Goal: Task Accomplishment & Management: Complete application form

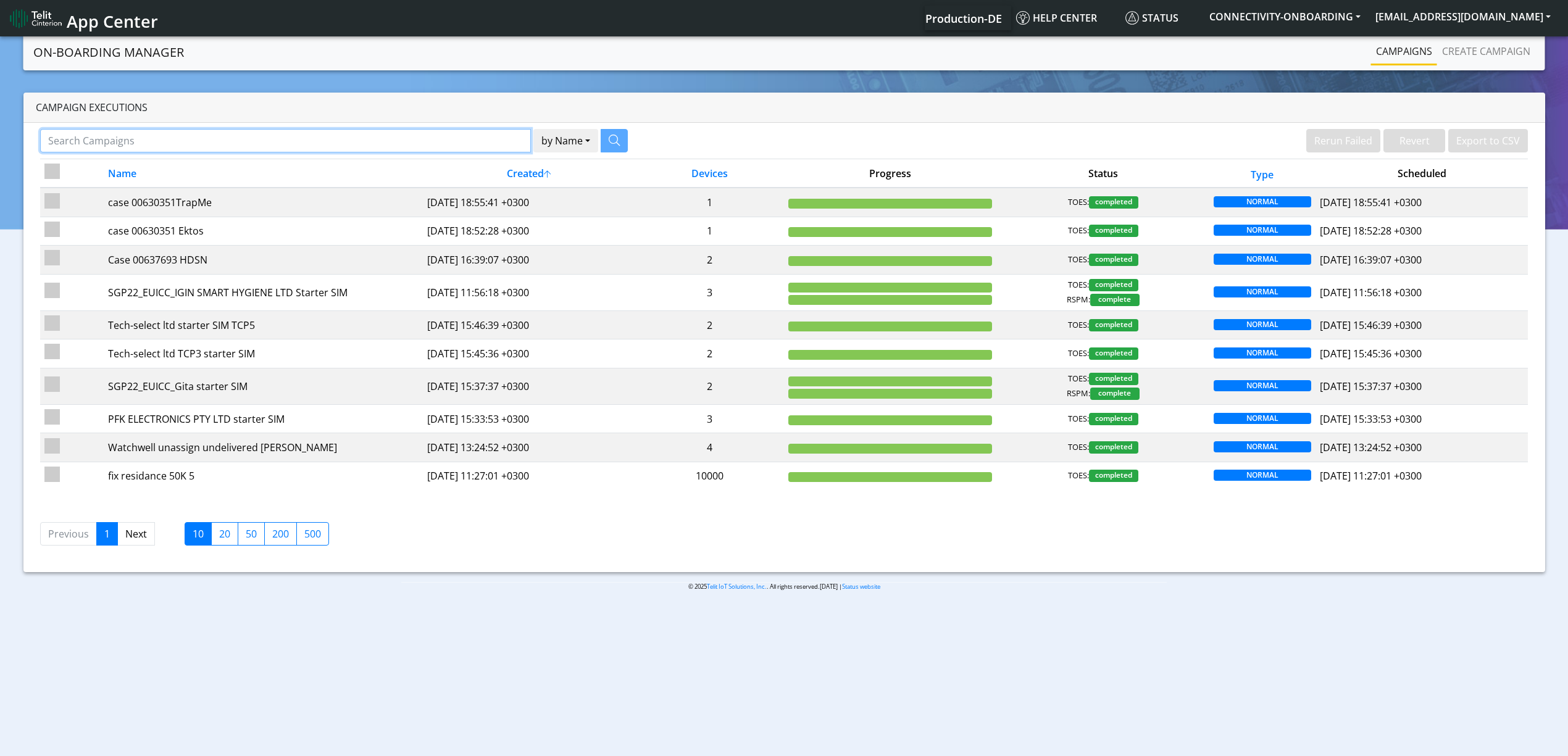
click at [373, 146] on input "Search Campaigns" at bounding box center [285, 141] width 491 height 24
paste input "16213"
type input "16213"
click at [591, 138] on button "button" at bounding box center [599, 141] width 27 height 24
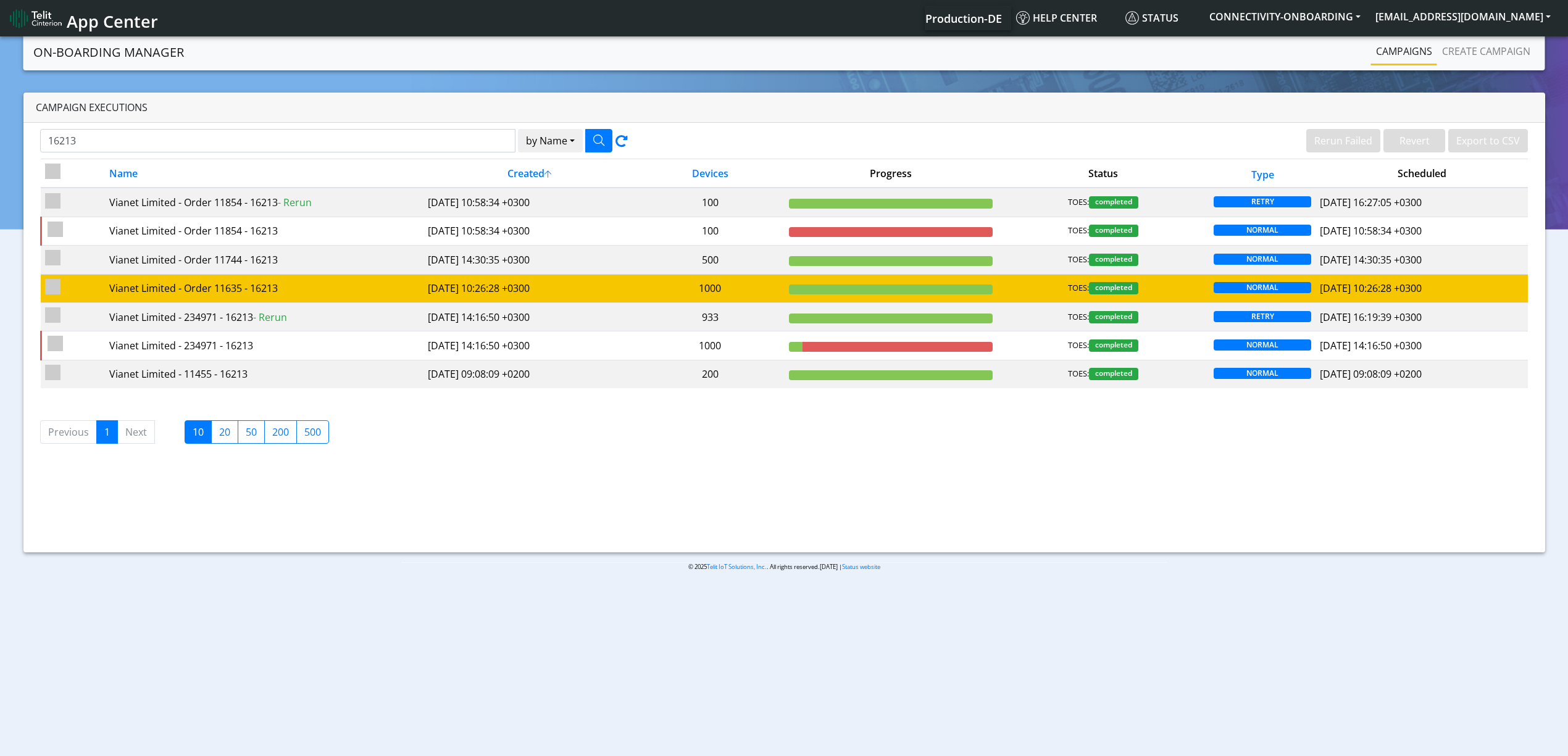
click at [465, 295] on td "2025-06-11 10:26:28 +0300" at bounding box center [530, 288] width 212 height 28
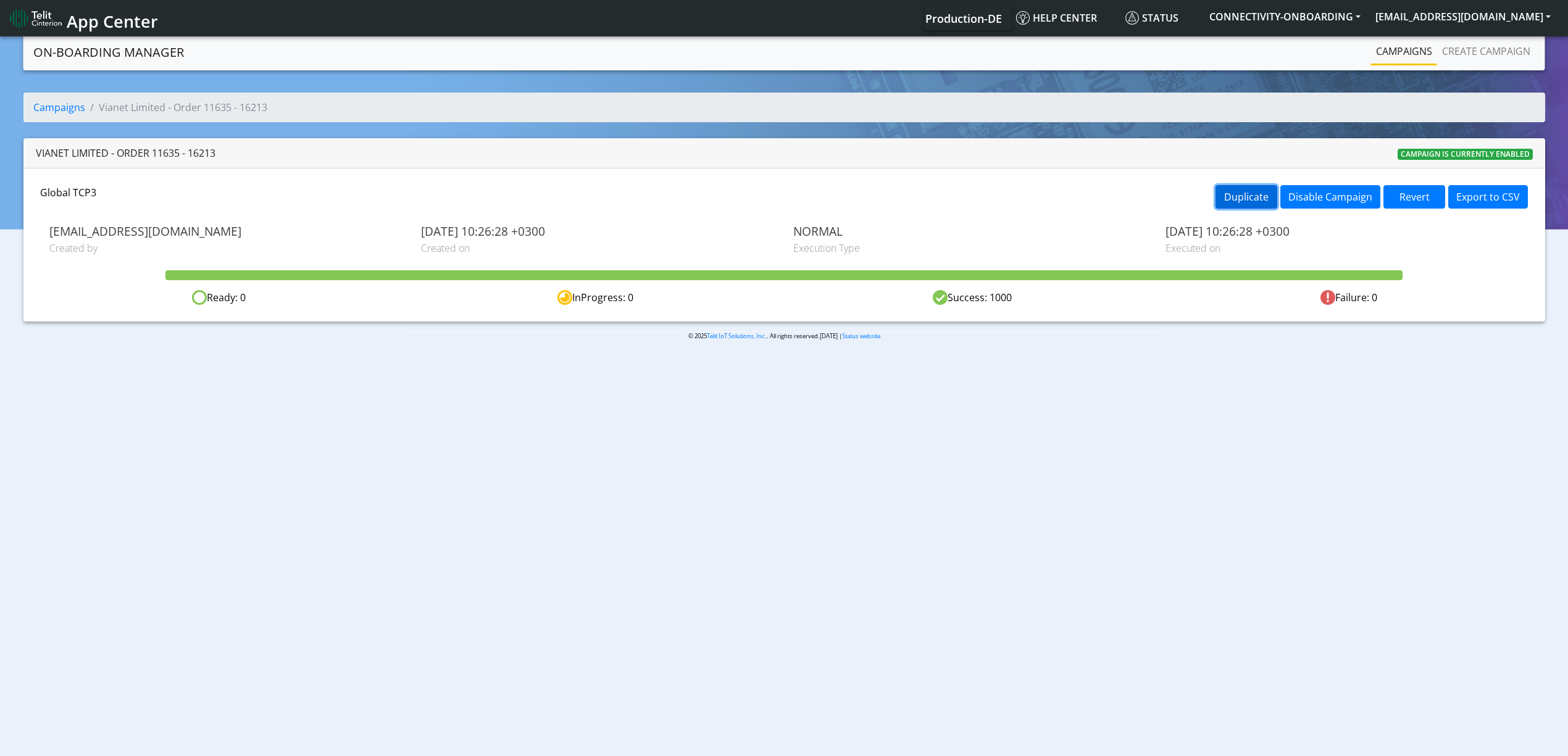
click at [1244, 185] on button "Duplicate" at bounding box center [1246, 197] width 61 height 24
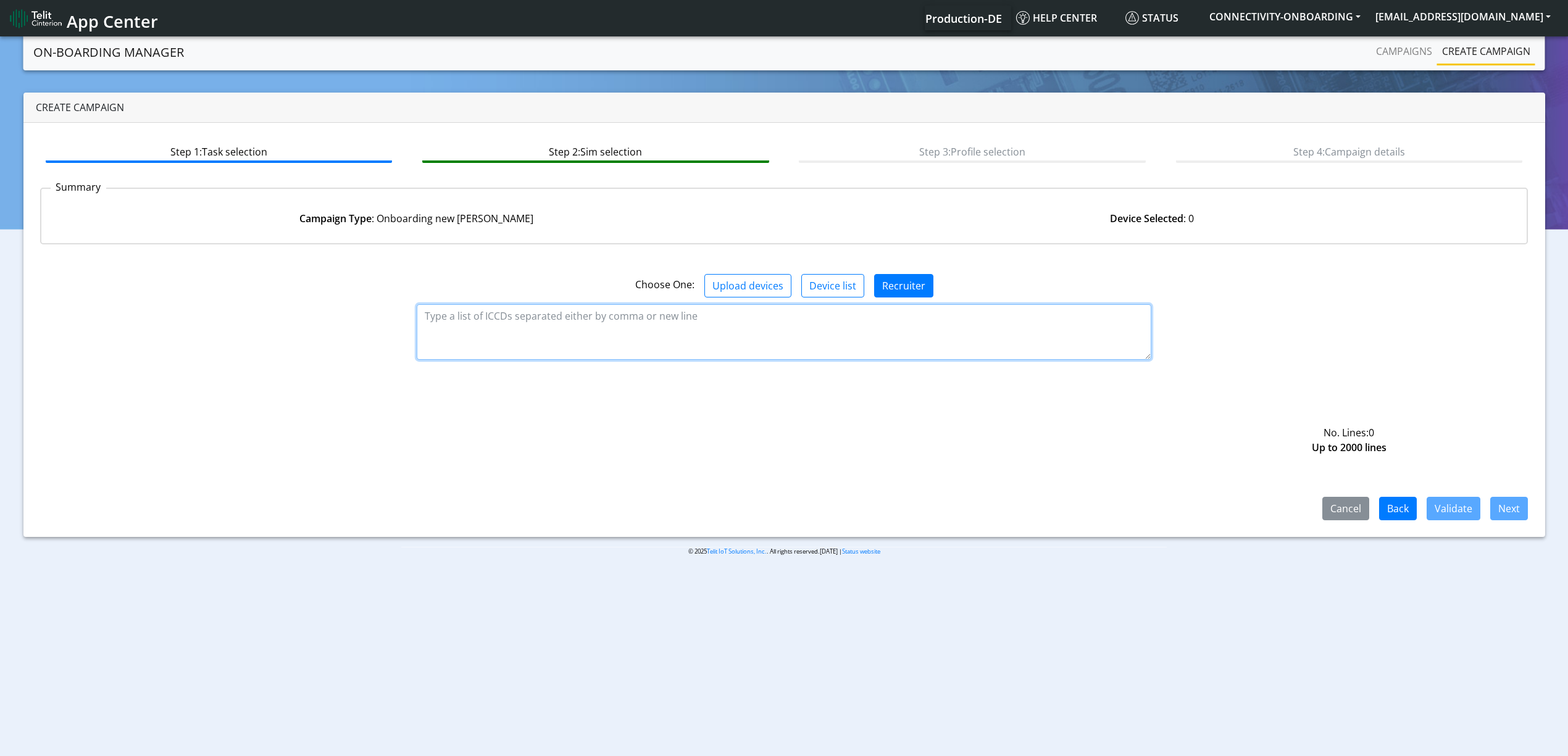
click at [795, 358] on textarea at bounding box center [784, 332] width 734 height 55
paste textarea "89358151000034551237 89358151000034551245 89358151000034551252 8935815100003455…"
type textarea "89358151000034551237 89358151000034551245 89358151000034551252 8935815100003455…"
click at [1472, 518] on button "Validate" at bounding box center [1454, 509] width 54 height 24
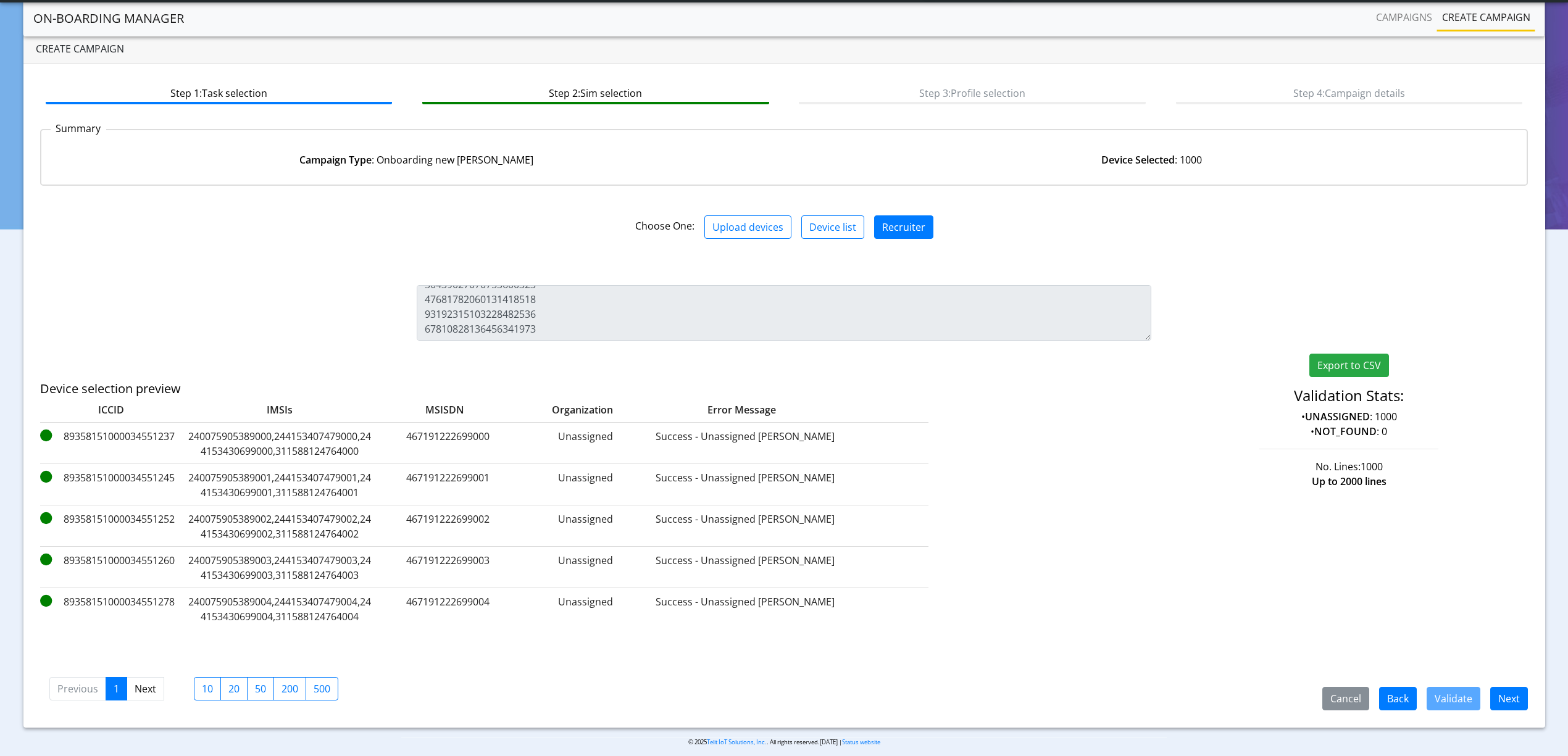
scroll to position [35, 0]
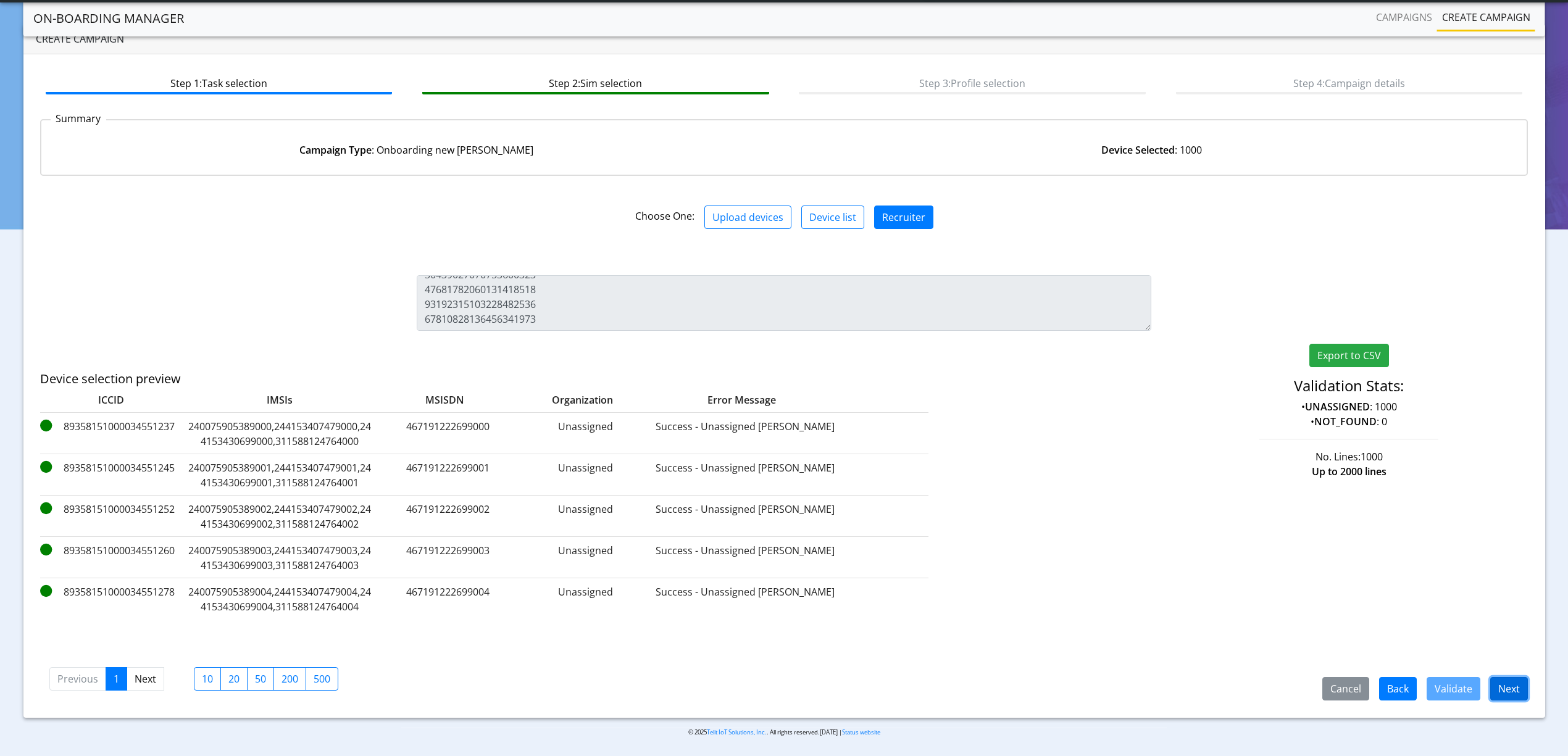
click at [1507, 686] on button "Next" at bounding box center [1509, 689] width 38 height 24
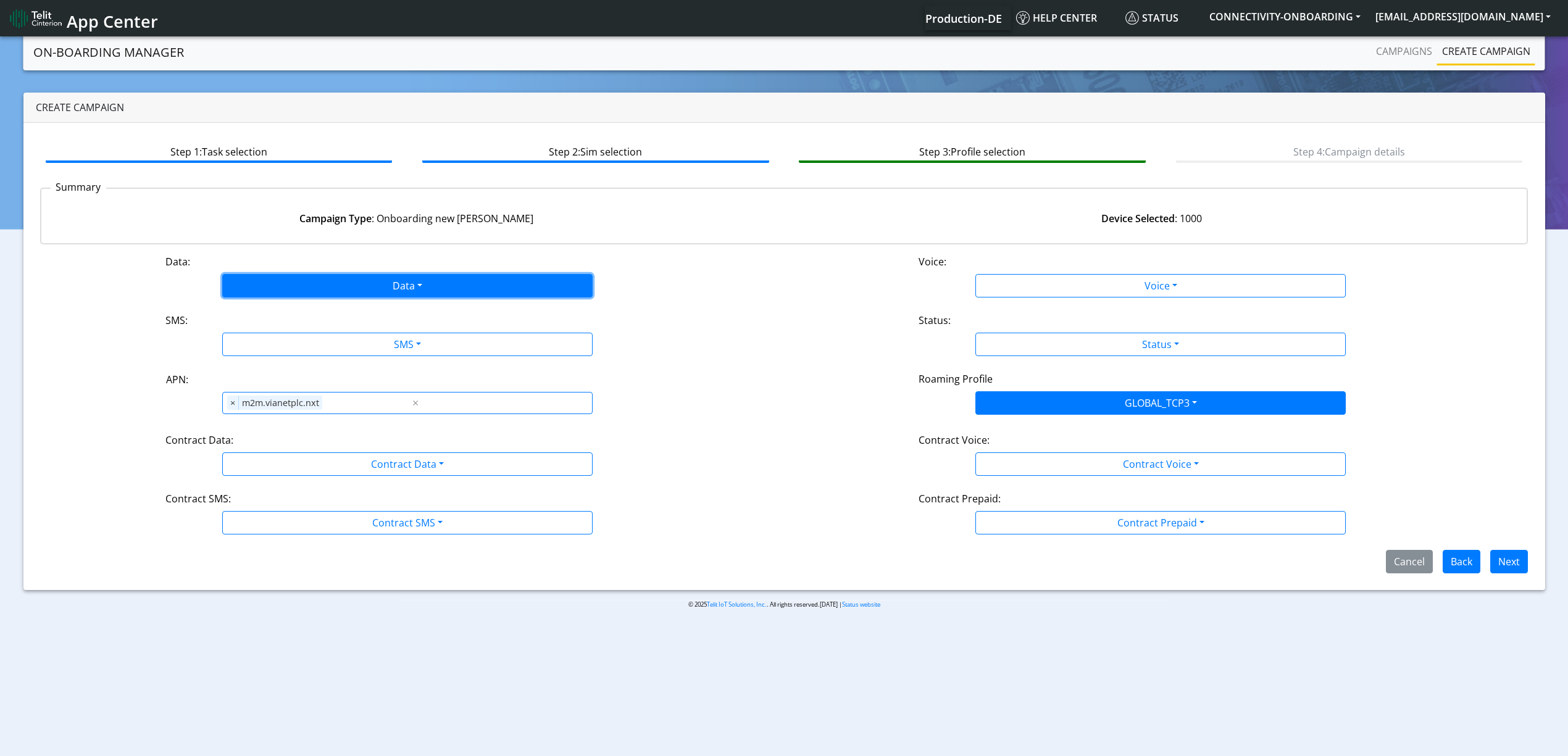
click at [275, 278] on button "Data" at bounding box center [407, 286] width 370 height 24
click at [279, 330] on button "Enabled" at bounding box center [407, 334] width 369 height 20
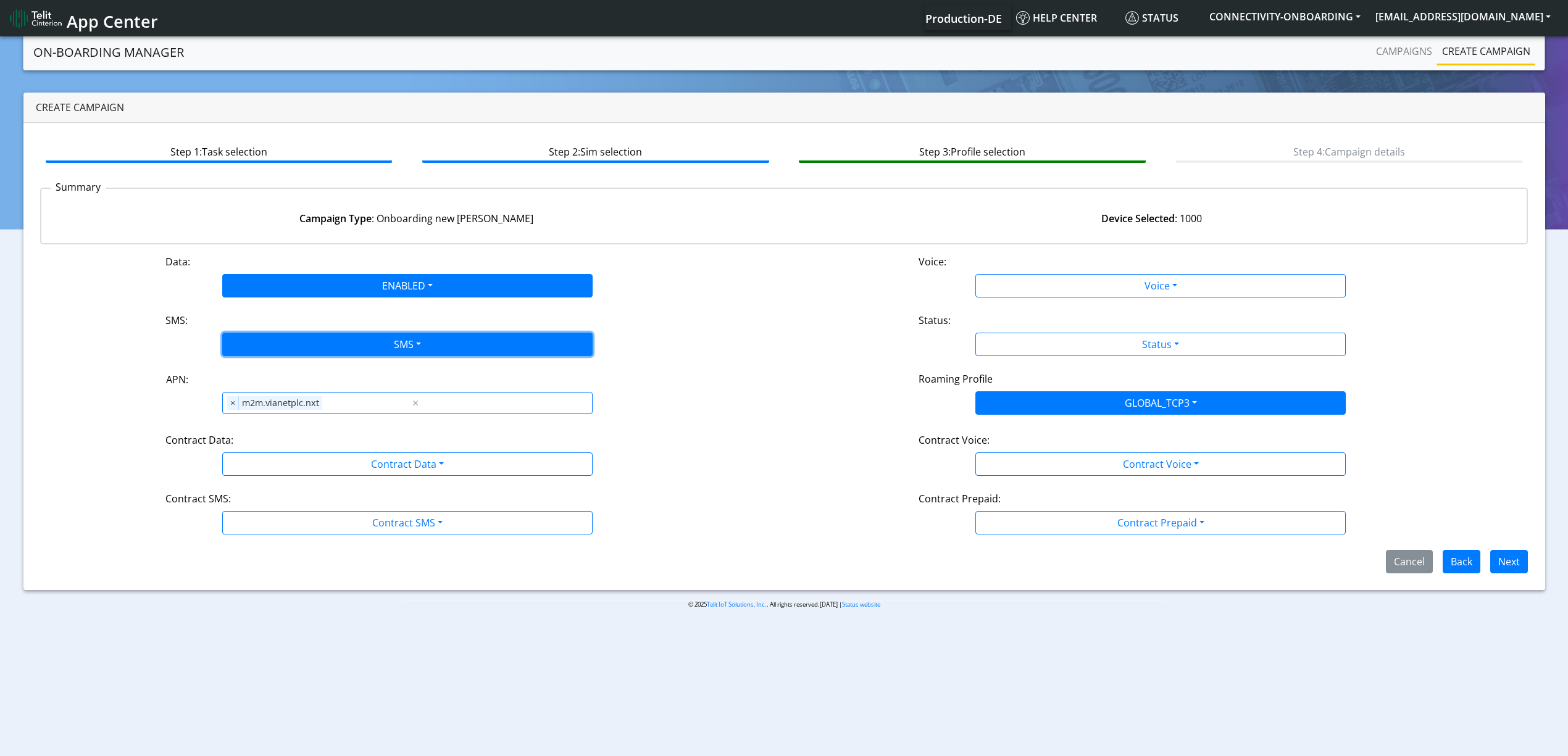
click at [284, 339] on button "SMS" at bounding box center [407, 345] width 370 height 24
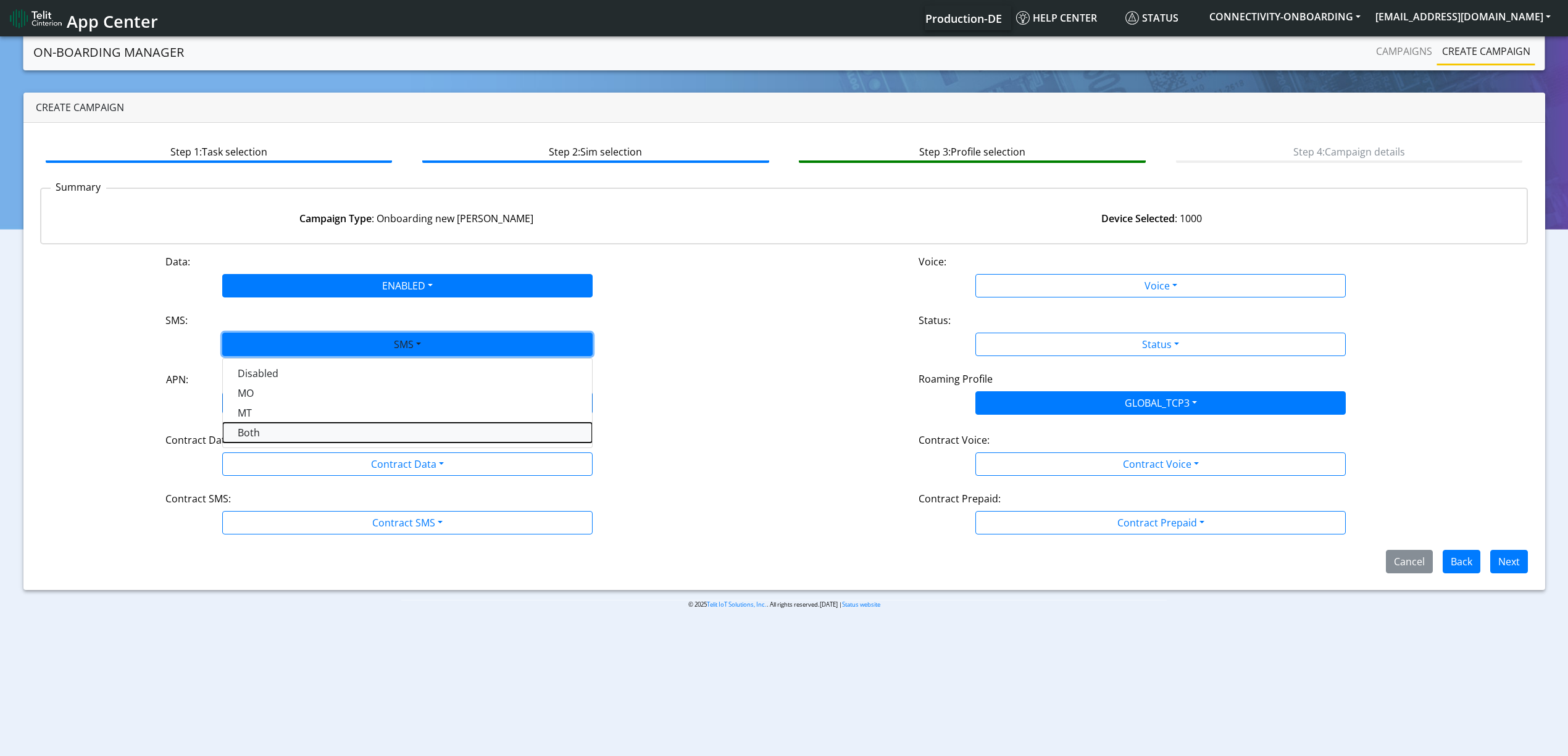
click at [255, 434] on button "Both" at bounding box center [407, 432] width 369 height 20
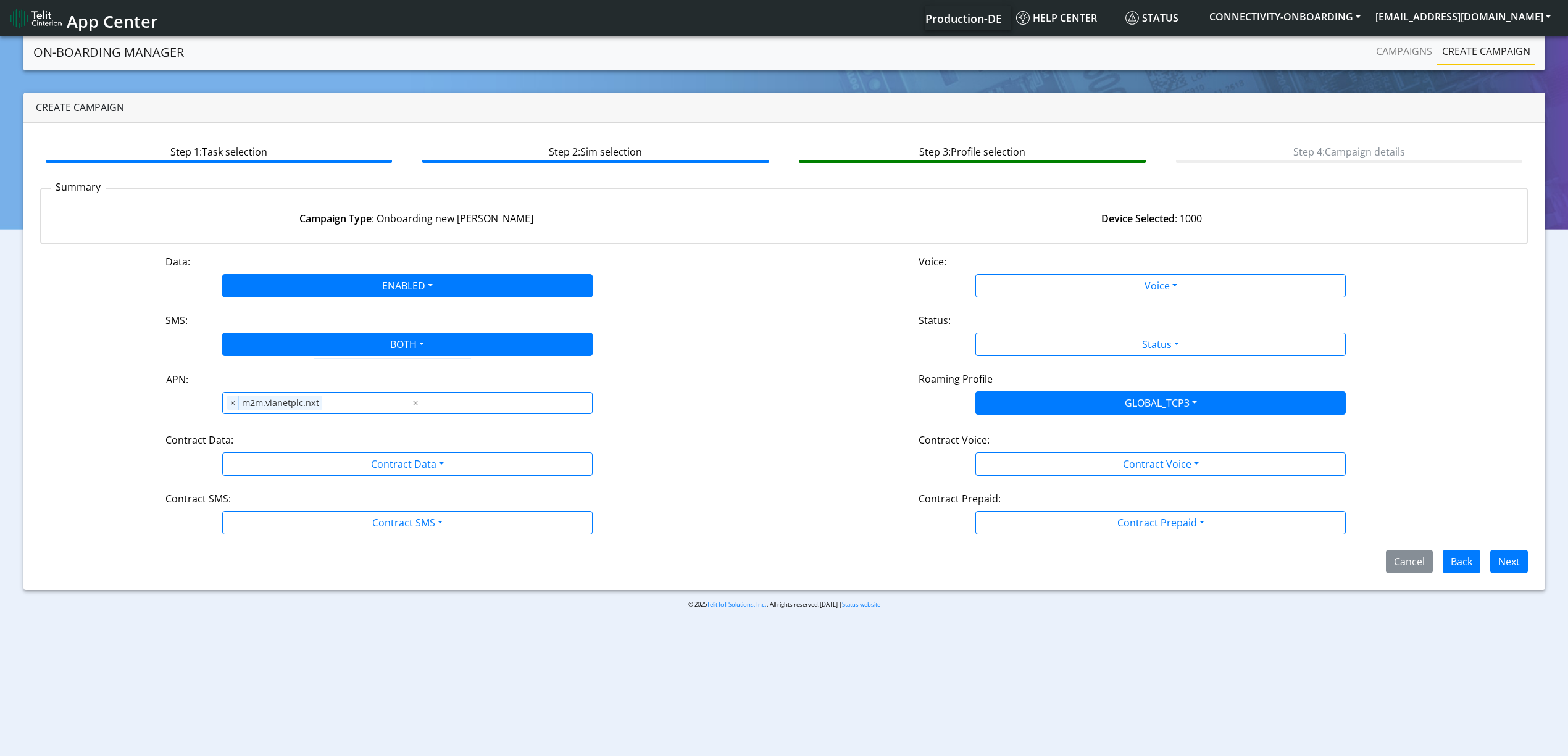
click at [260, 447] on div "Contract Data:" at bounding box center [407, 443] width 503 height 20
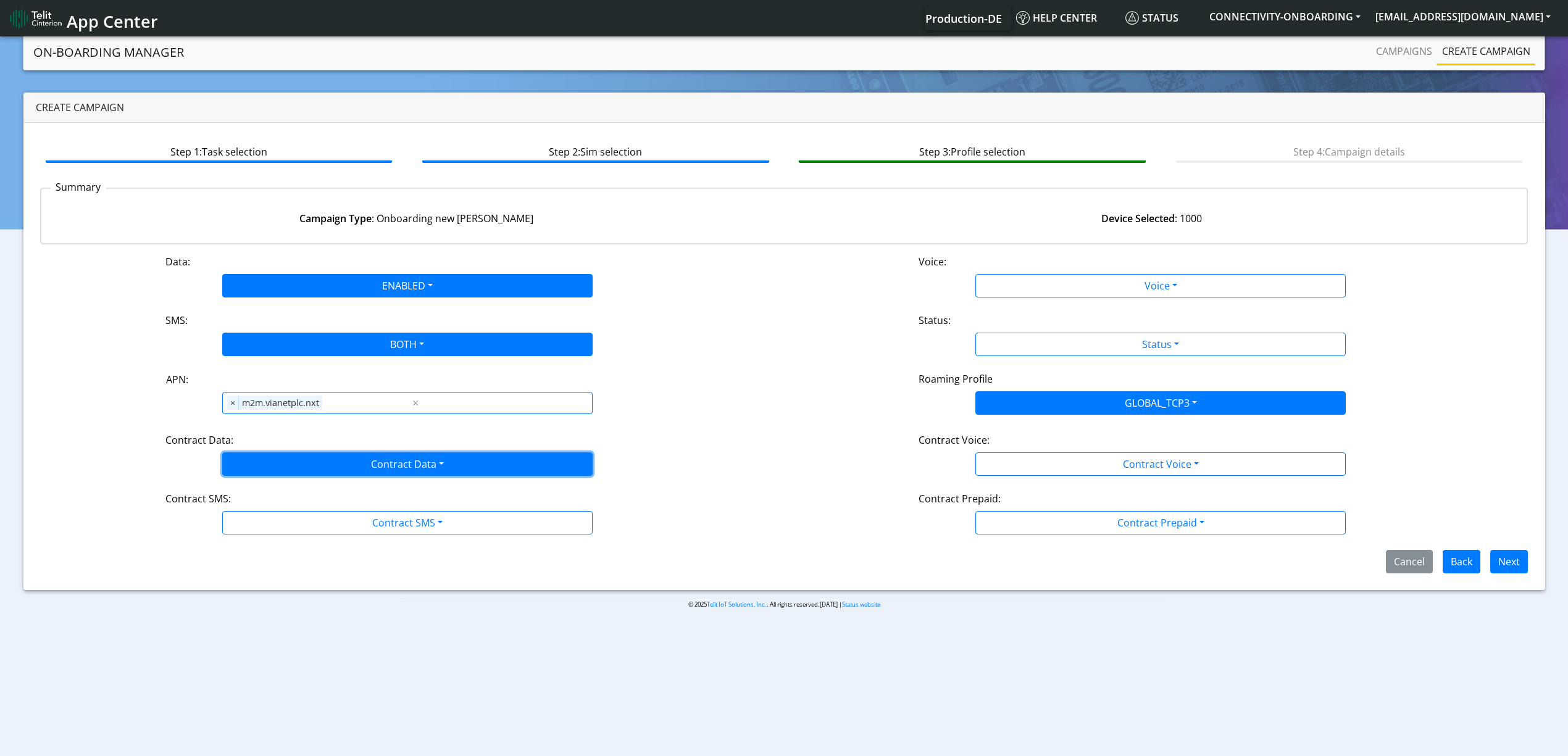
click at [262, 455] on button "Contract Data" at bounding box center [407, 464] width 370 height 24
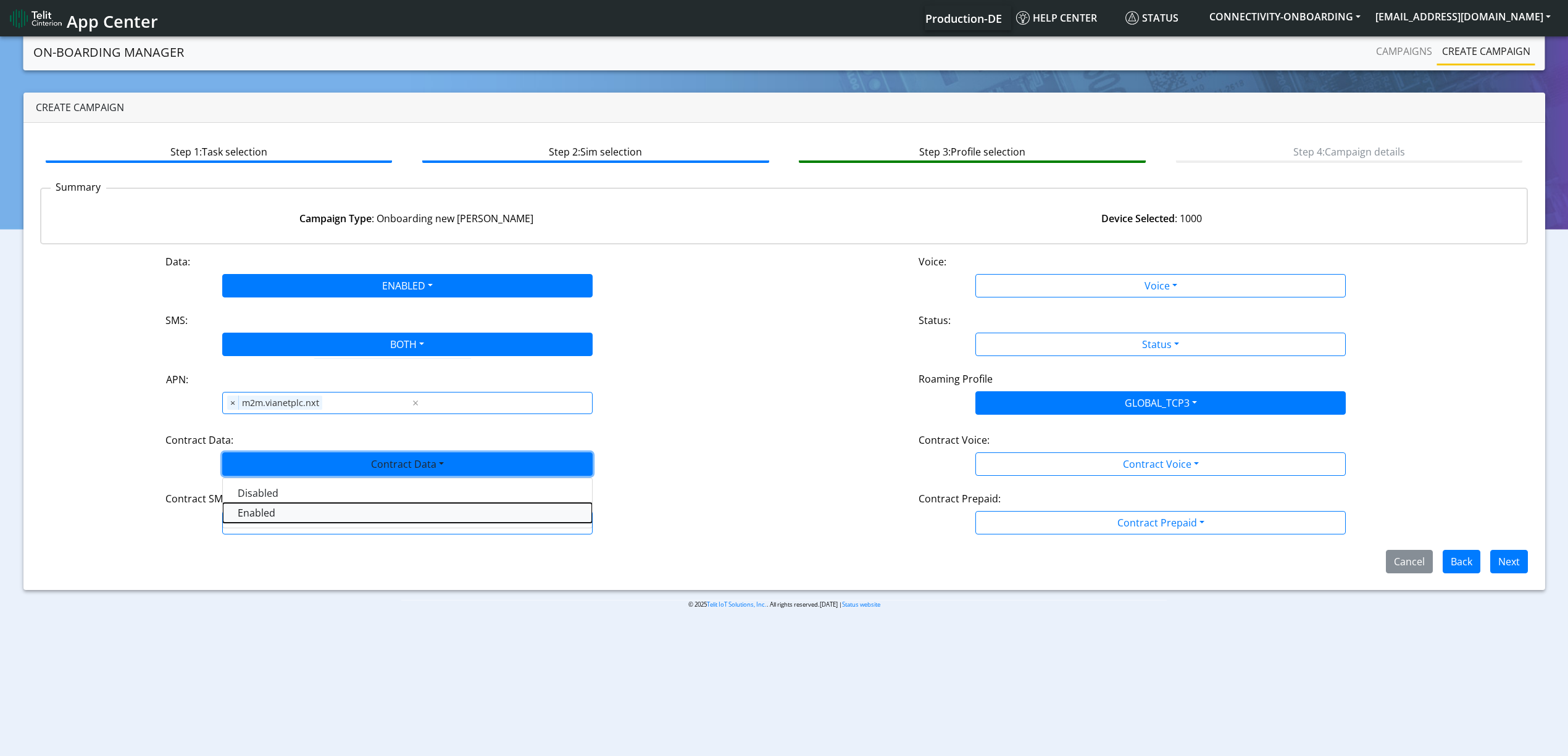
click at [269, 518] on Dataenabled-dropdown "Enabled" at bounding box center [407, 513] width 369 height 20
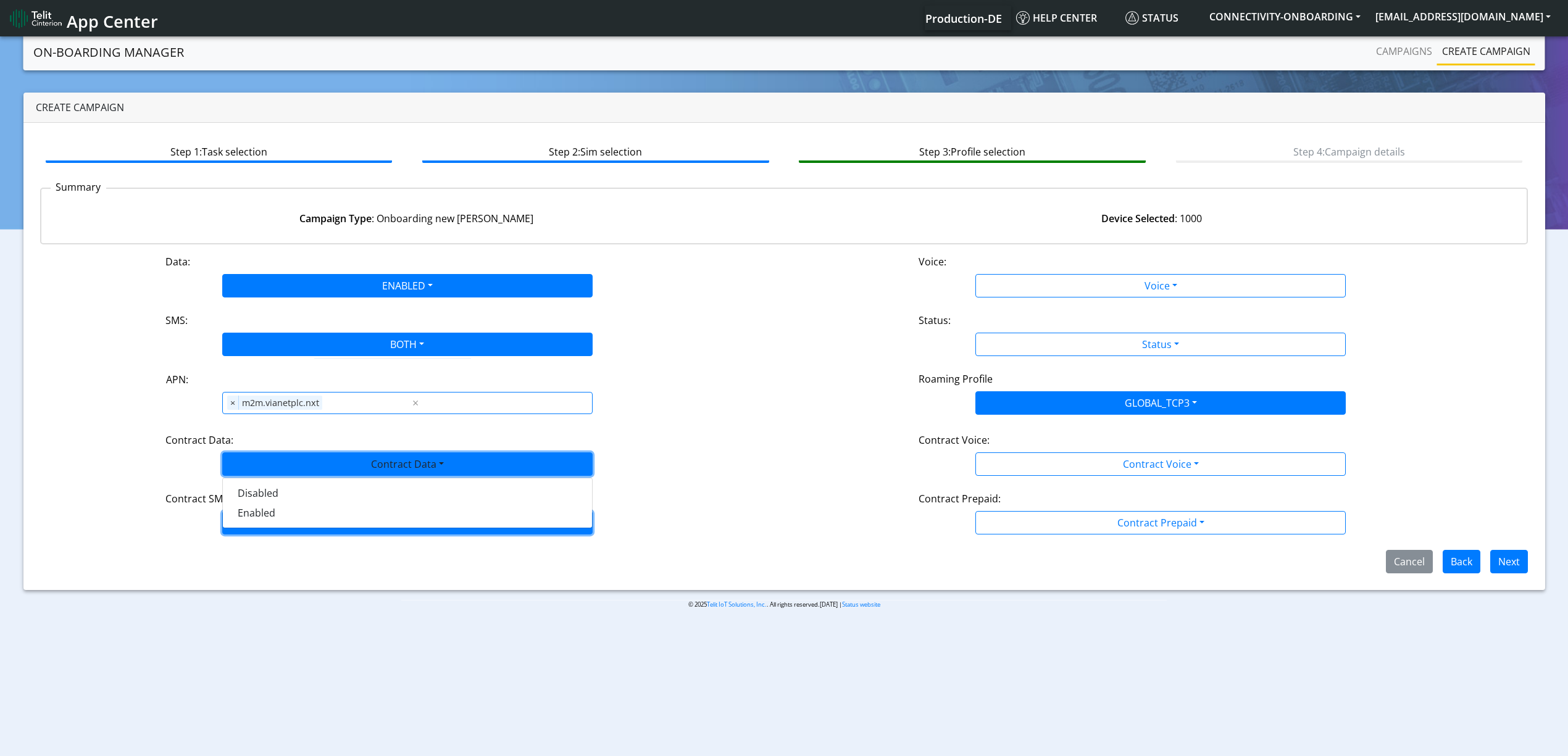
click at [279, 530] on button "Contract SMS" at bounding box center [407, 523] width 370 height 24
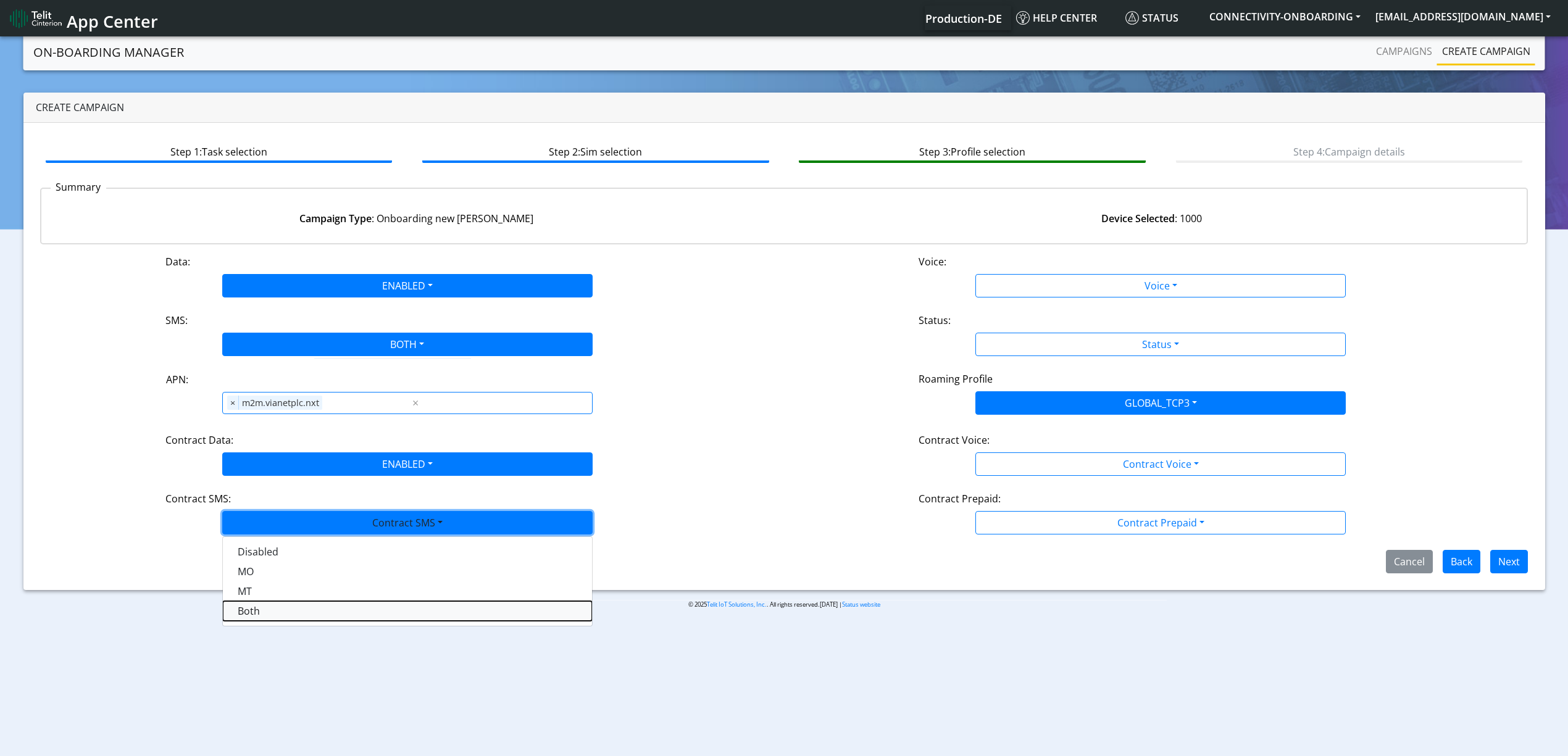
click at [269, 611] on SMSboth-dropdown "Both" at bounding box center [407, 611] width 369 height 20
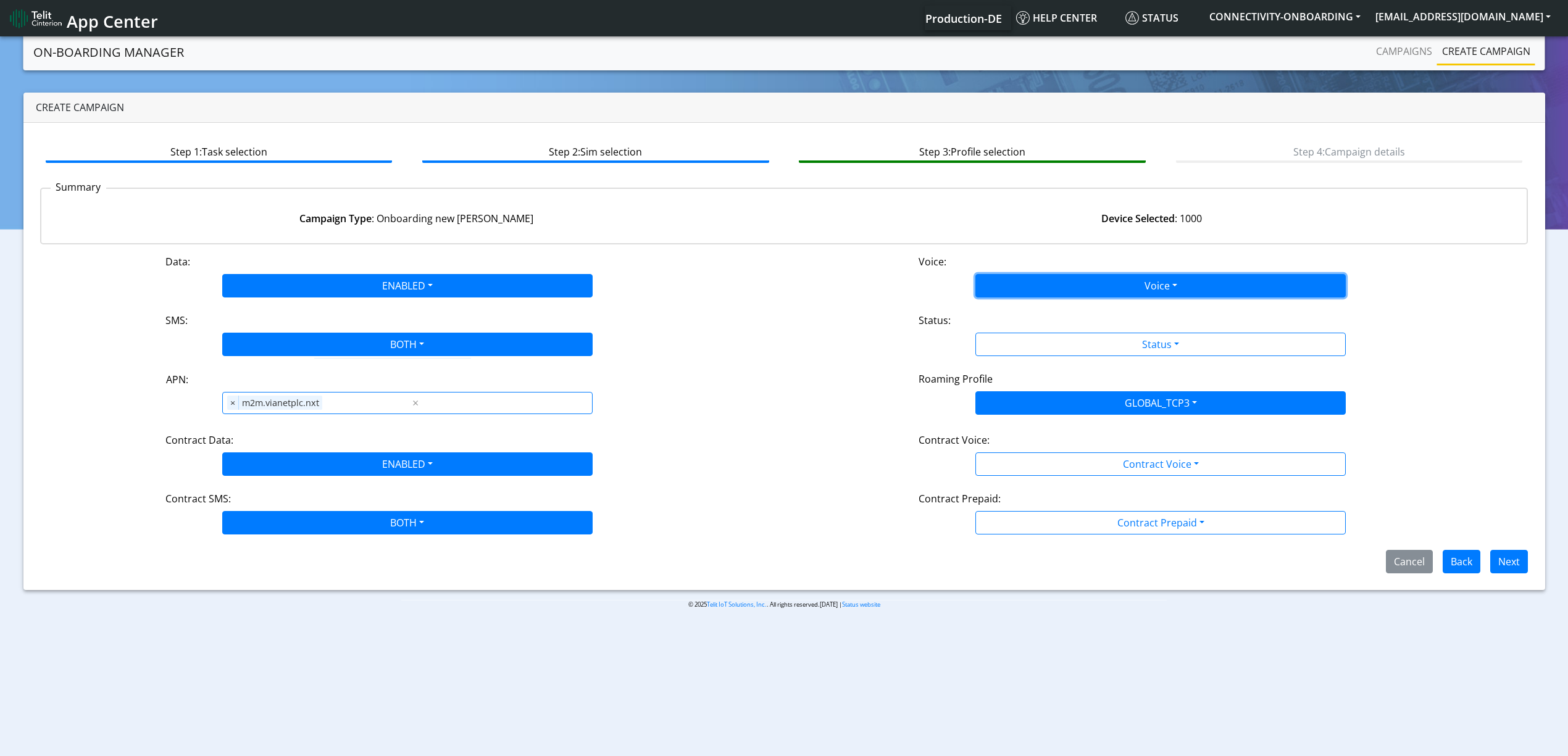
click at [1107, 282] on button "Voice" at bounding box center [1161, 286] width 370 height 24
click at [1046, 309] on button "Disabled" at bounding box center [1161, 314] width 369 height 20
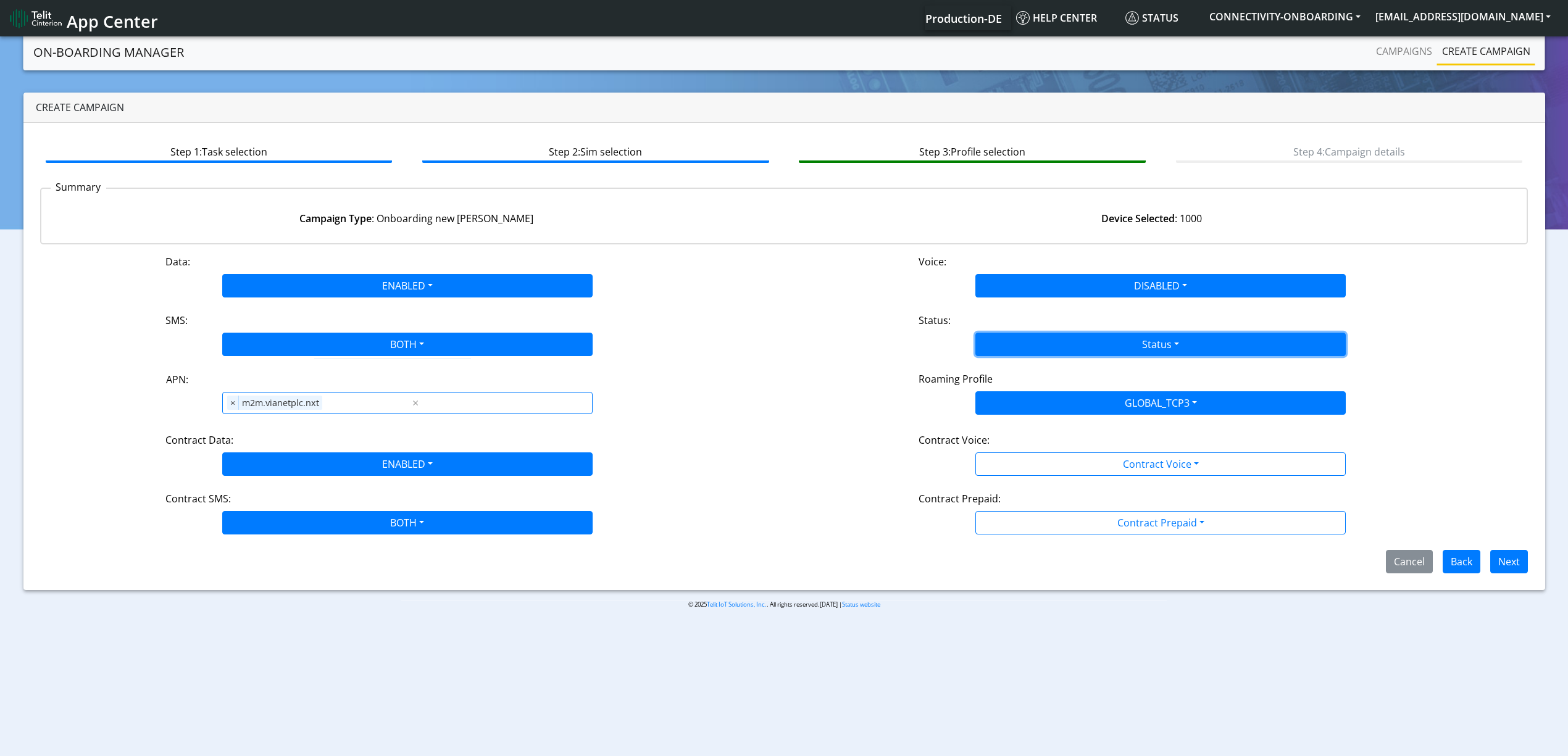
click at [1042, 342] on button "Status" at bounding box center [1161, 345] width 370 height 24
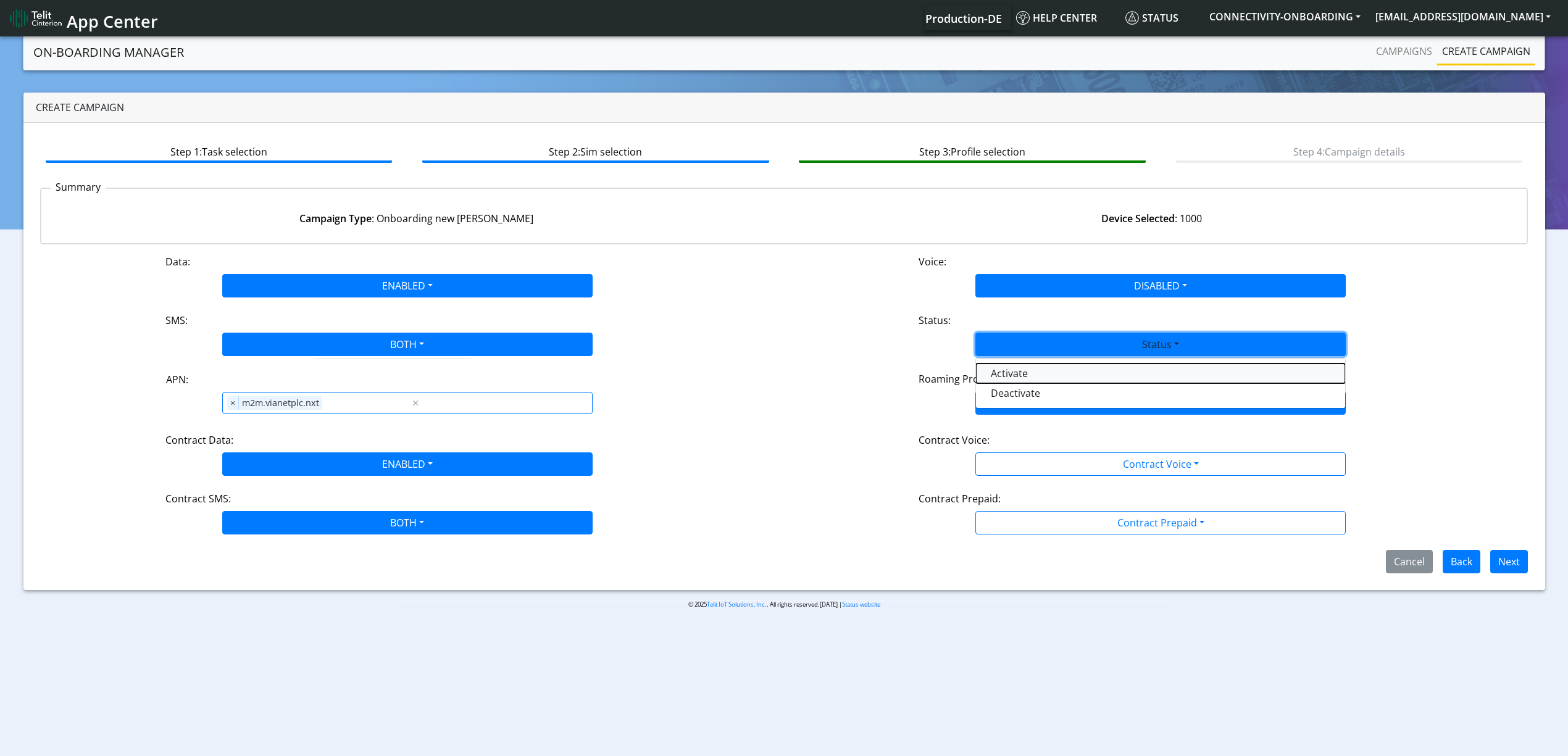
click at [1030, 373] on button "Activate" at bounding box center [1161, 373] width 369 height 20
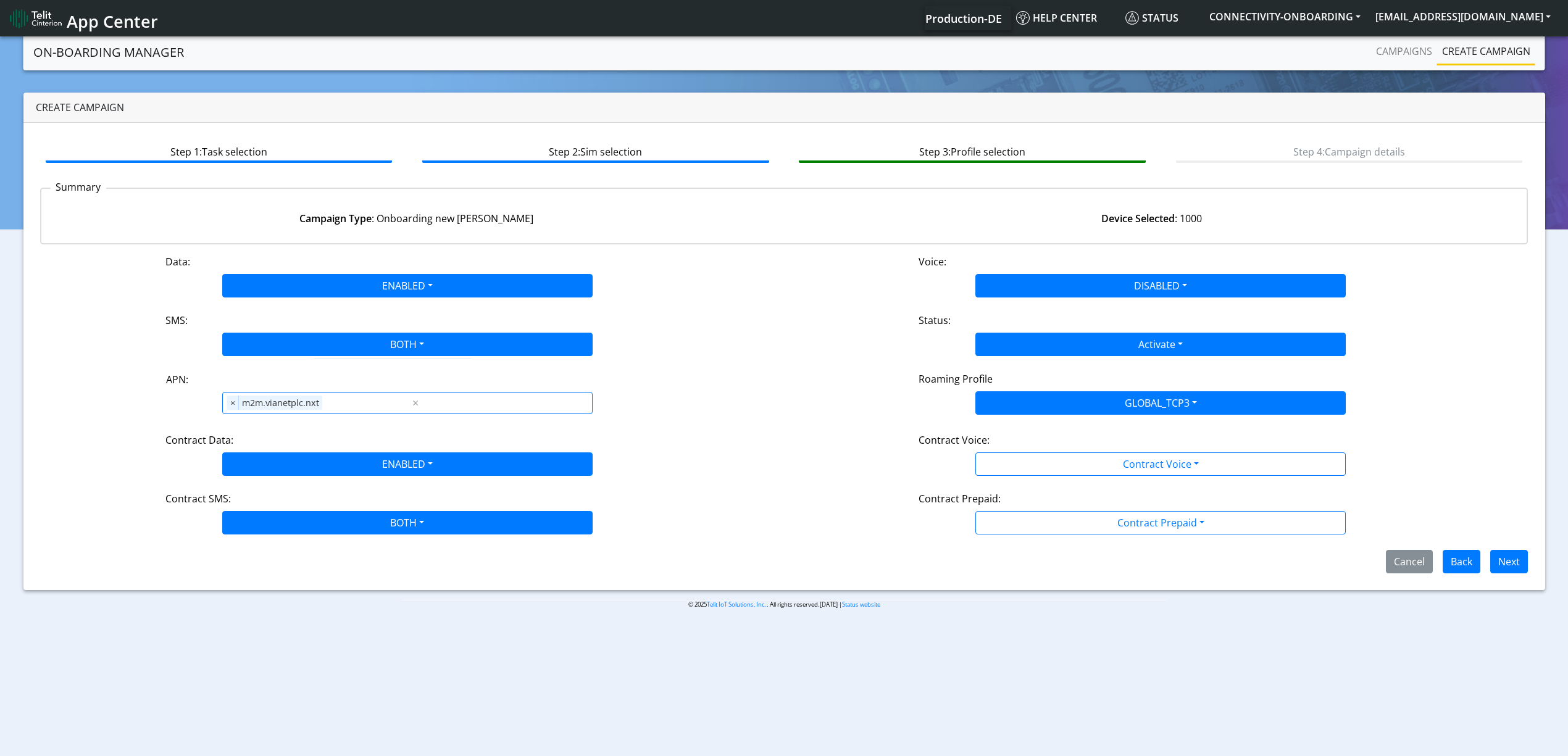
click at [1072, 486] on div "Data: ENABLED Disabled Enabled Voice: DISABLED Disabled Enabled SMS: BOTH Disab…" at bounding box center [784, 414] width 1488 height 319
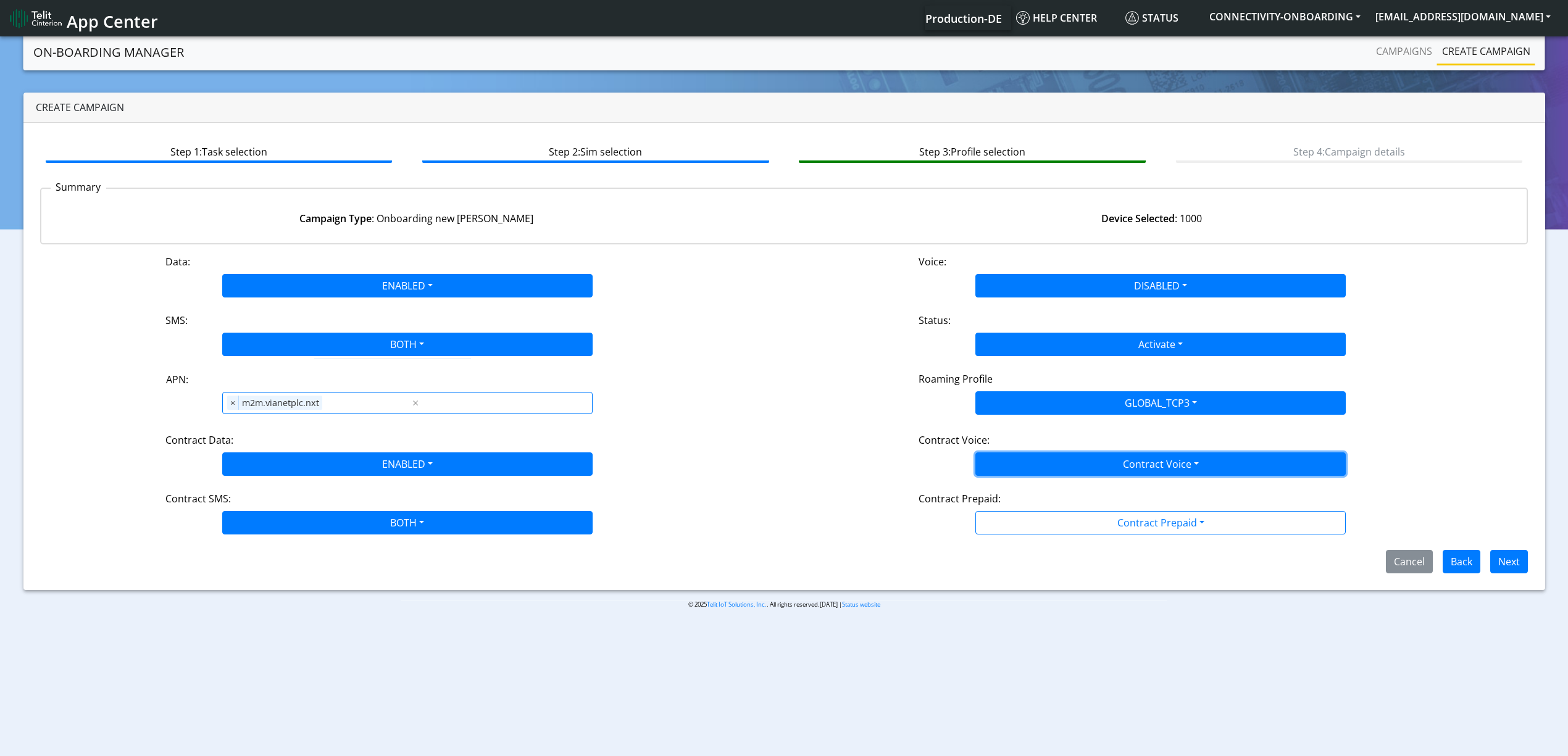
click at [1060, 467] on button "Contract Voice" at bounding box center [1161, 464] width 370 height 24
click at [1043, 486] on Voicedisabled-dropdown "Disabled" at bounding box center [1161, 493] width 369 height 20
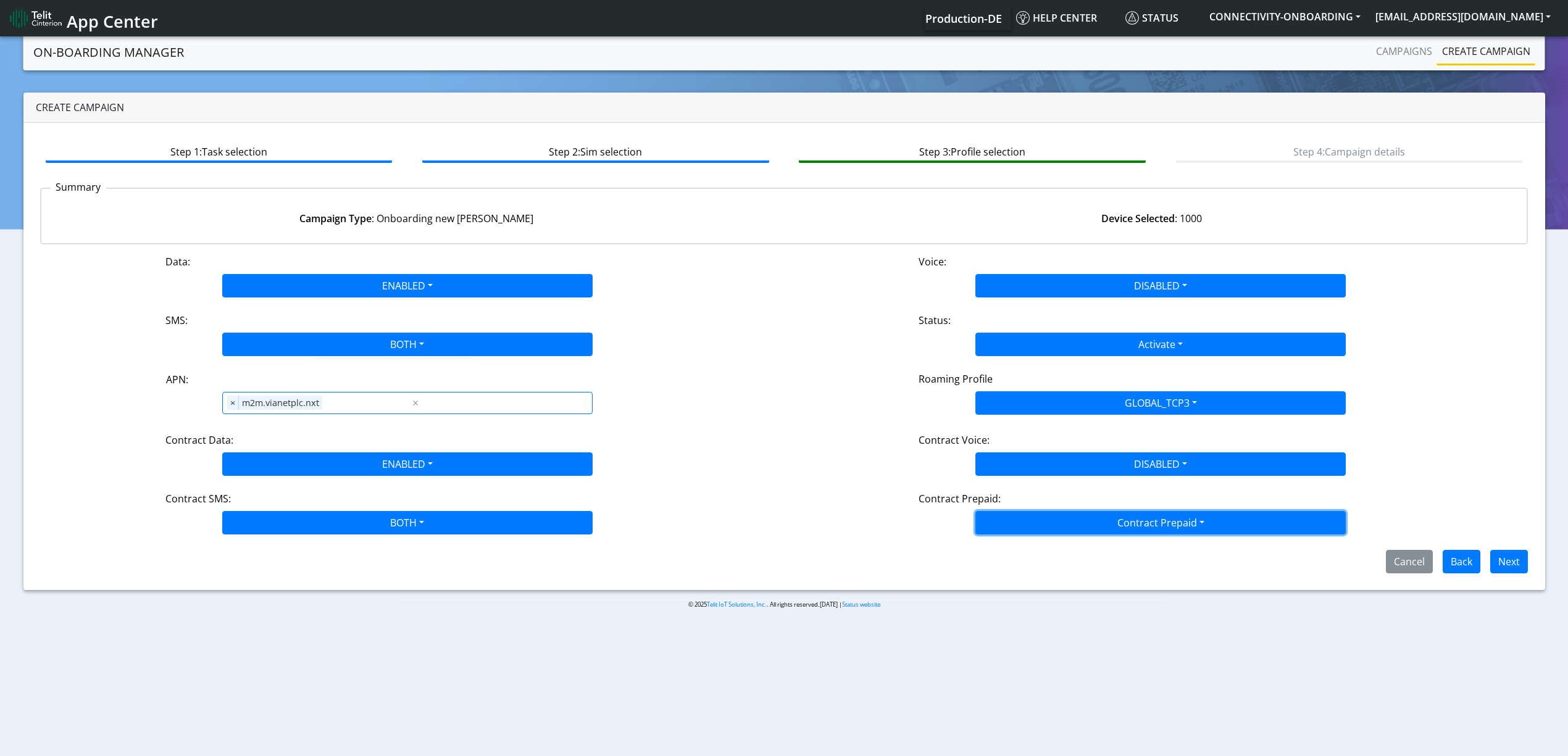
click at [1042, 520] on button "Contract Prepaid" at bounding box center [1161, 523] width 370 height 24
click at [1038, 574] on Prepaidnotprepaid-dropdown "No" at bounding box center [1161, 572] width 369 height 20
click at [1513, 573] on button "Next" at bounding box center [1509, 561] width 38 height 24
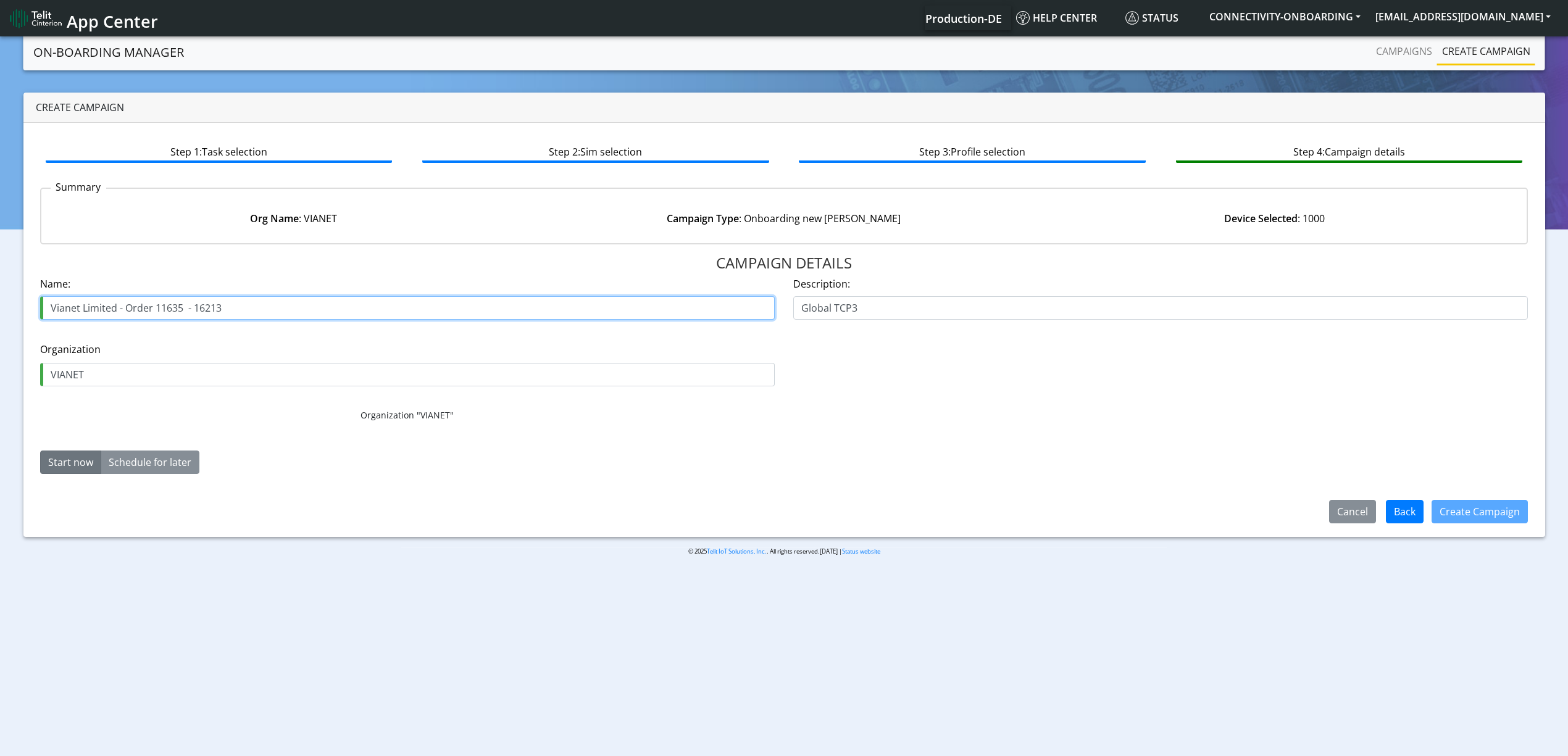
click at [164, 312] on input "Vianet Limited - Order 11635 - 16213" at bounding box center [407, 308] width 734 height 24
click at [161, 312] on input "Vianet Limited - Order 11635 - 16213" at bounding box center [407, 308] width 734 height 24
paste input "914"
type input "Vianet Limited - Order 11914 - 16213"
click at [1489, 517] on button "Create Campaign" at bounding box center [1480, 511] width 97 height 24
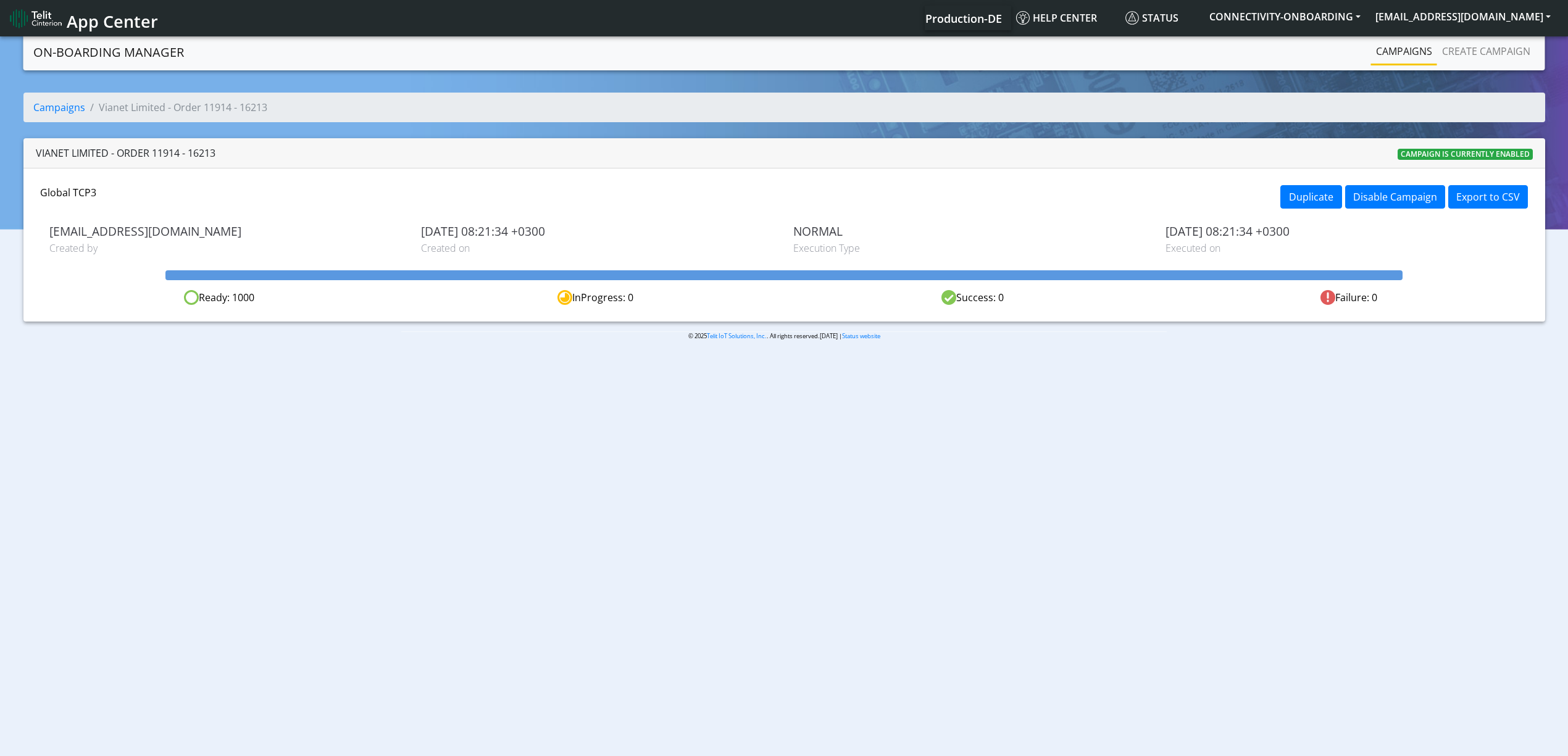
click at [1401, 57] on link "Campaigns" at bounding box center [1405, 51] width 66 height 25
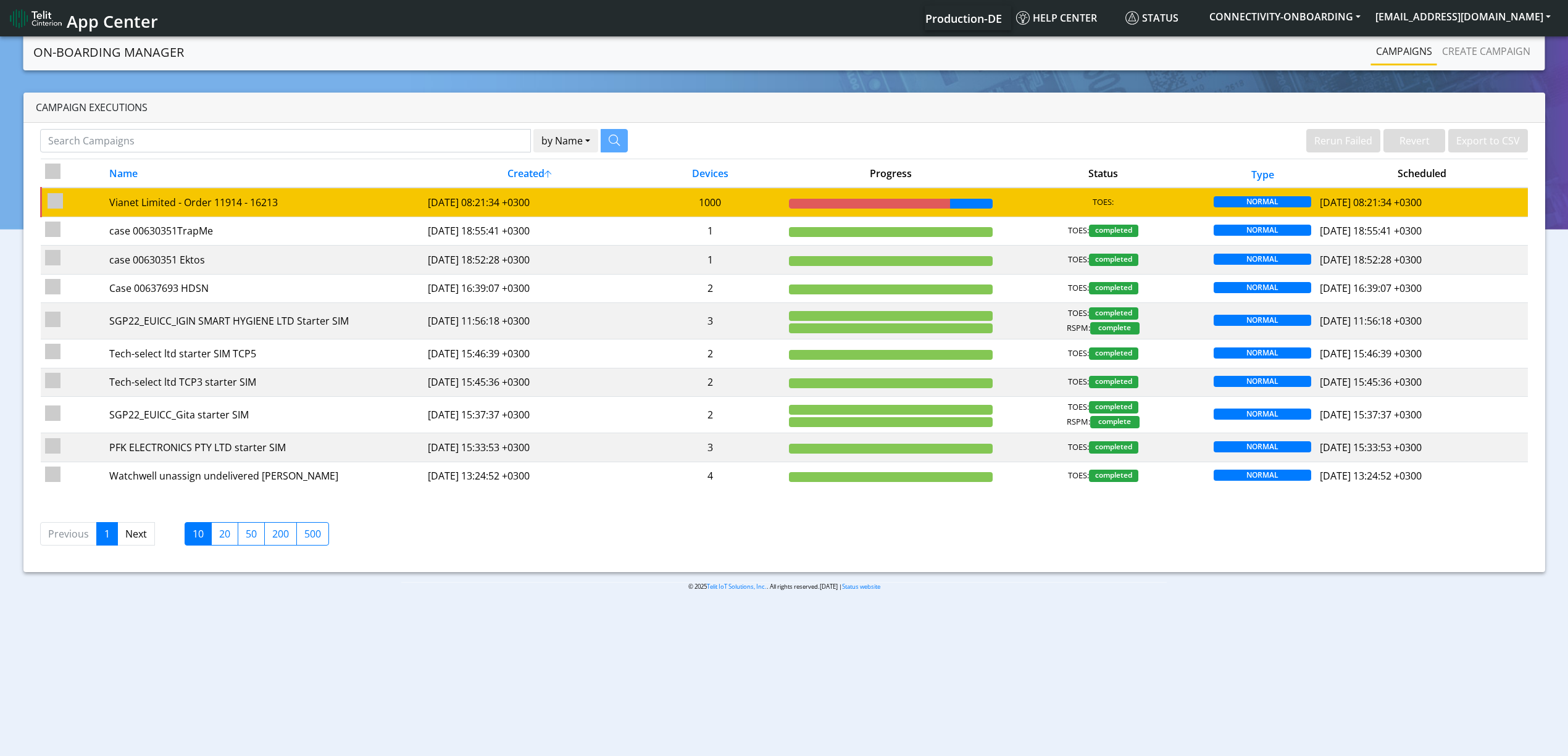
drag, startPoint x: 717, startPoint y: 197, endPoint x: 608, endPoint y: 210, distance: 109.8
click at [608, 210] on td "[DATE] 08:21:34 +0300" at bounding box center [530, 202] width 212 height 29
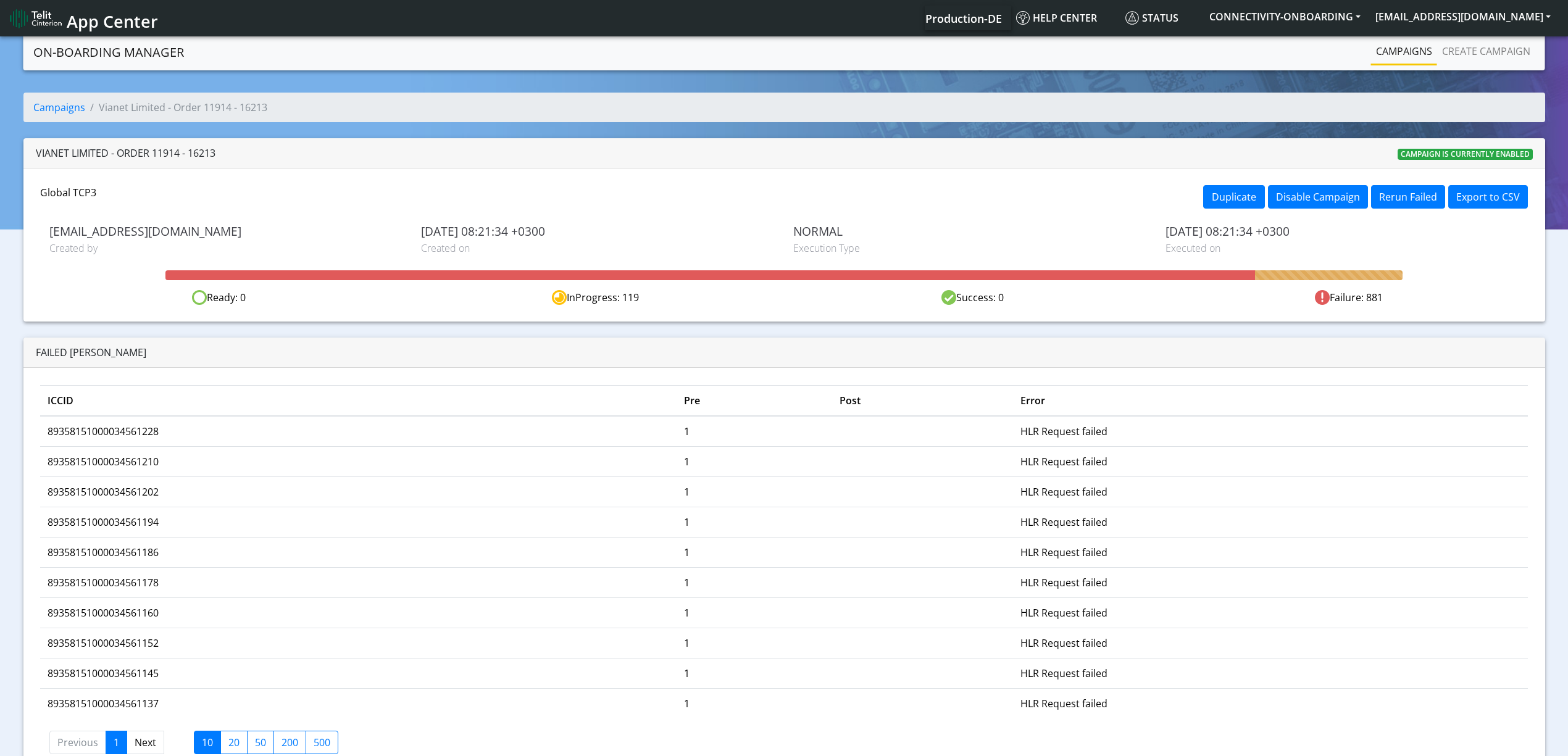
click at [1399, 61] on link "Campaigns" at bounding box center [1405, 51] width 66 height 25
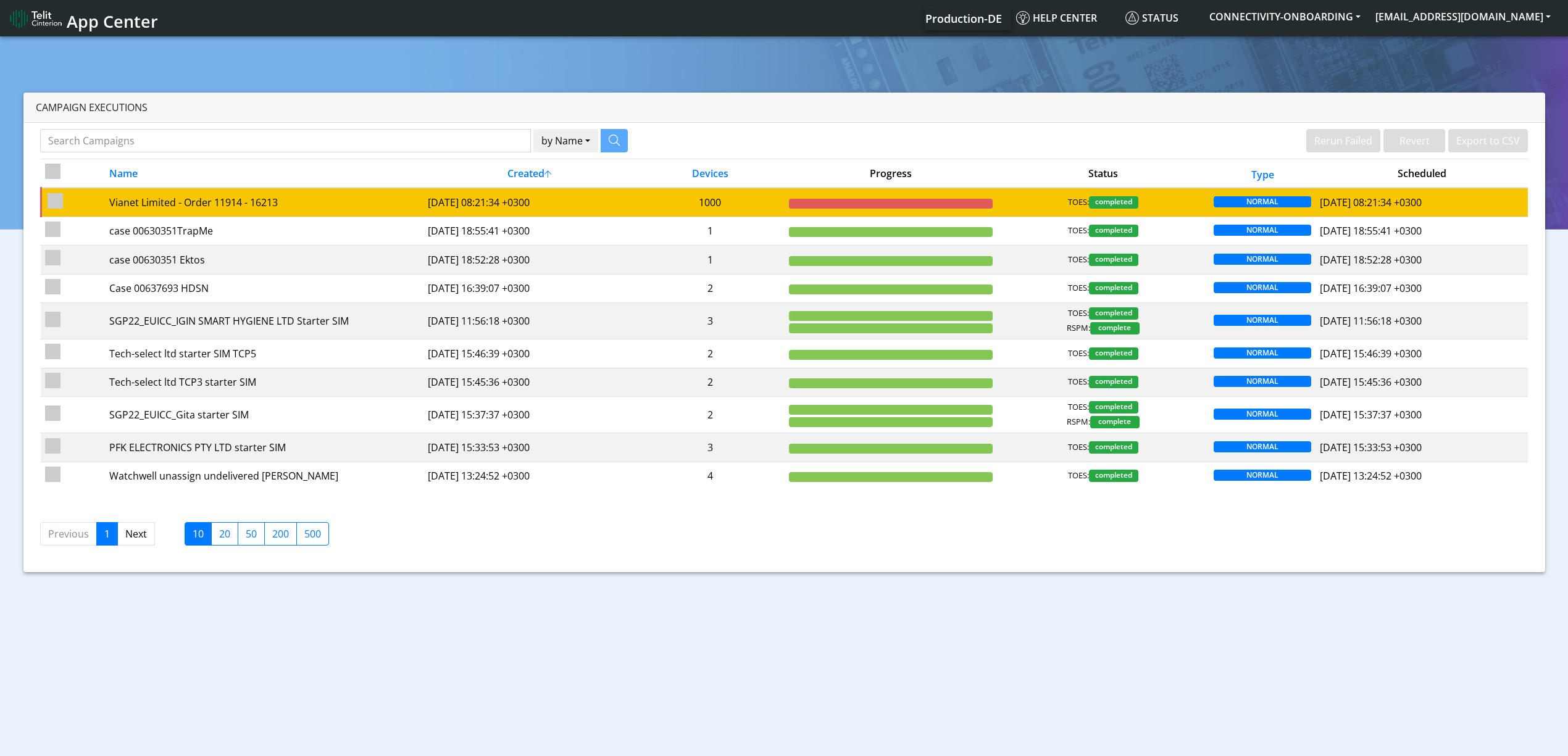
click at [835, 190] on td at bounding box center [891, 202] width 212 height 29
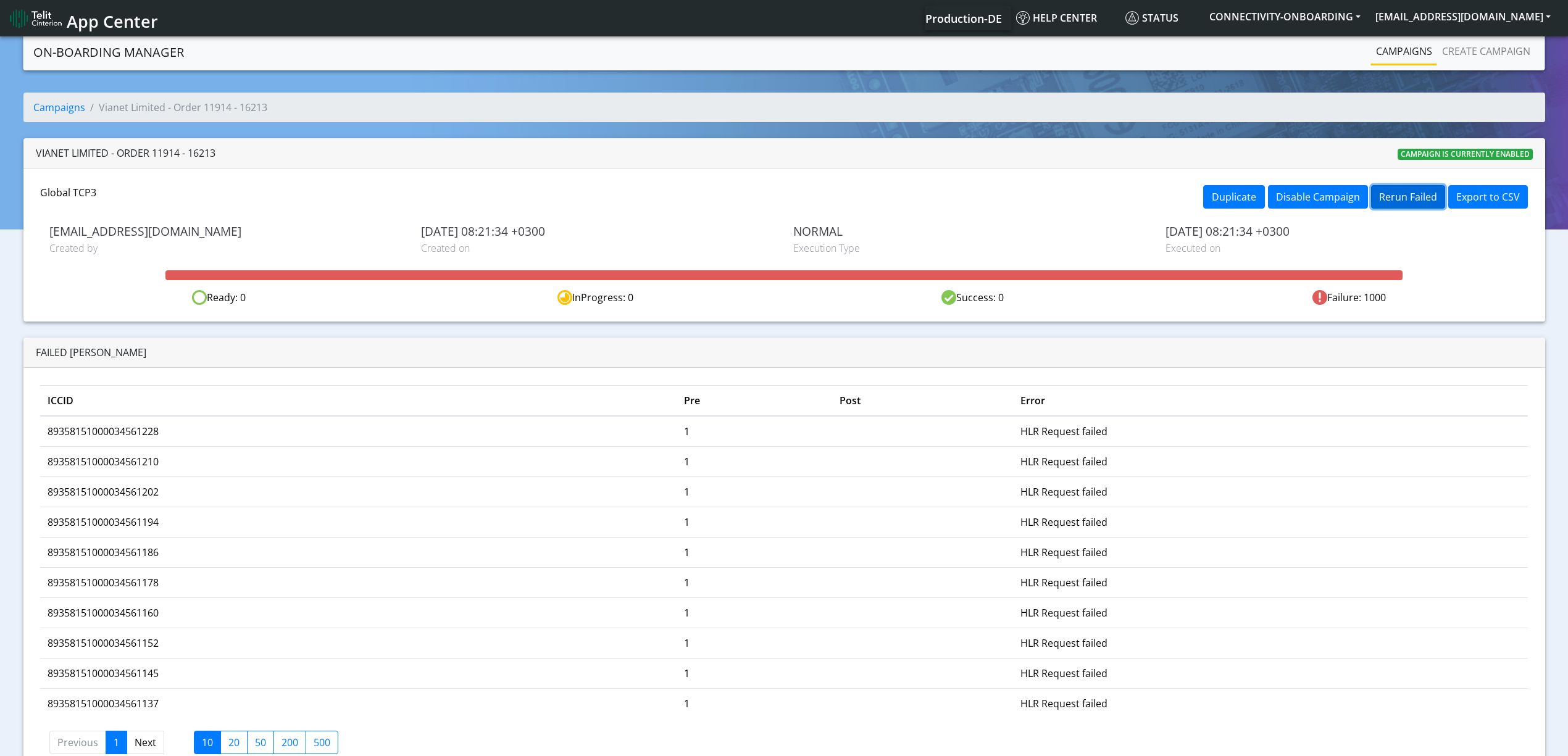
click at [1406, 208] on button "Rerun Failed" at bounding box center [1409, 197] width 74 height 24
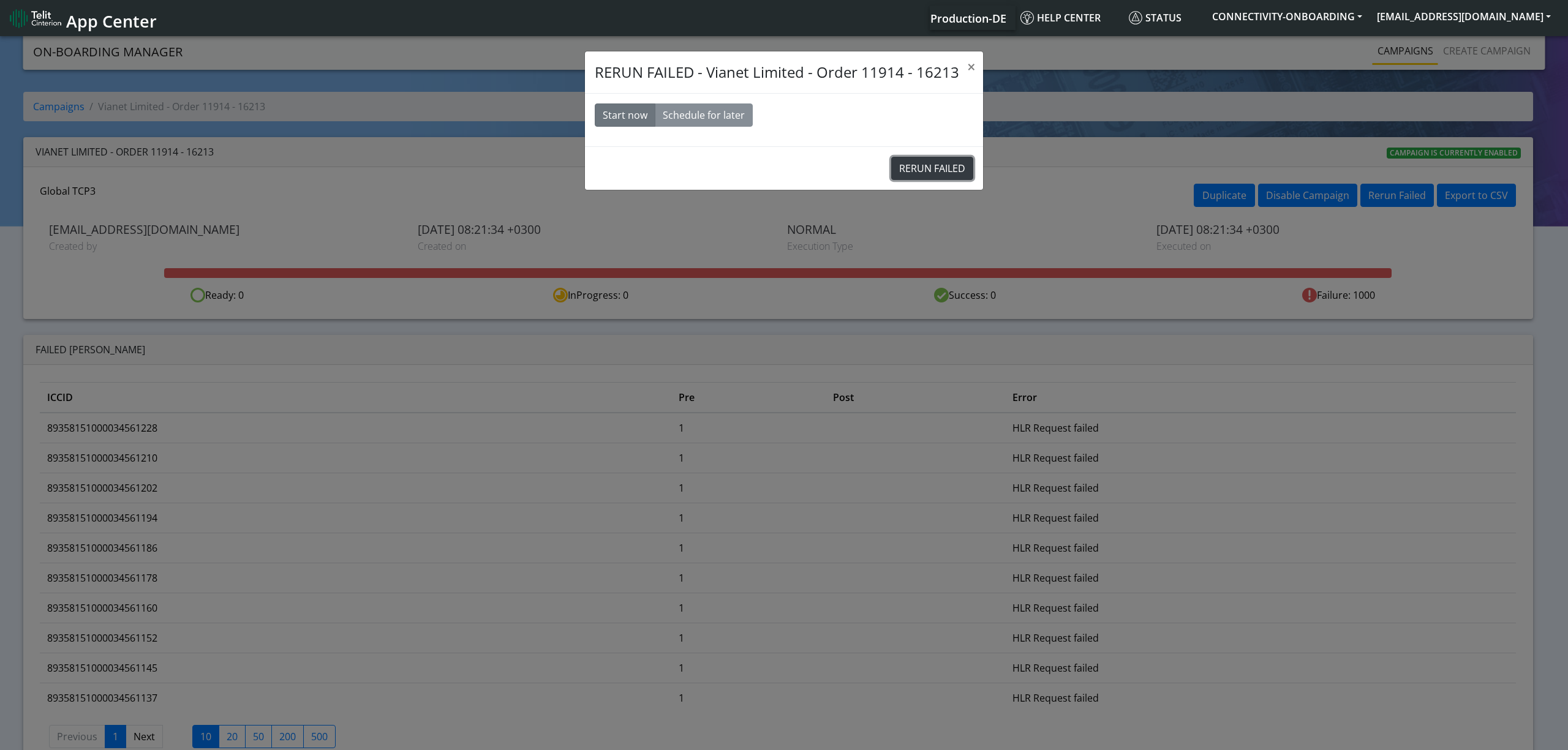
click at [942, 167] on button "RERUN FAILED" at bounding box center [932, 168] width 82 height 23
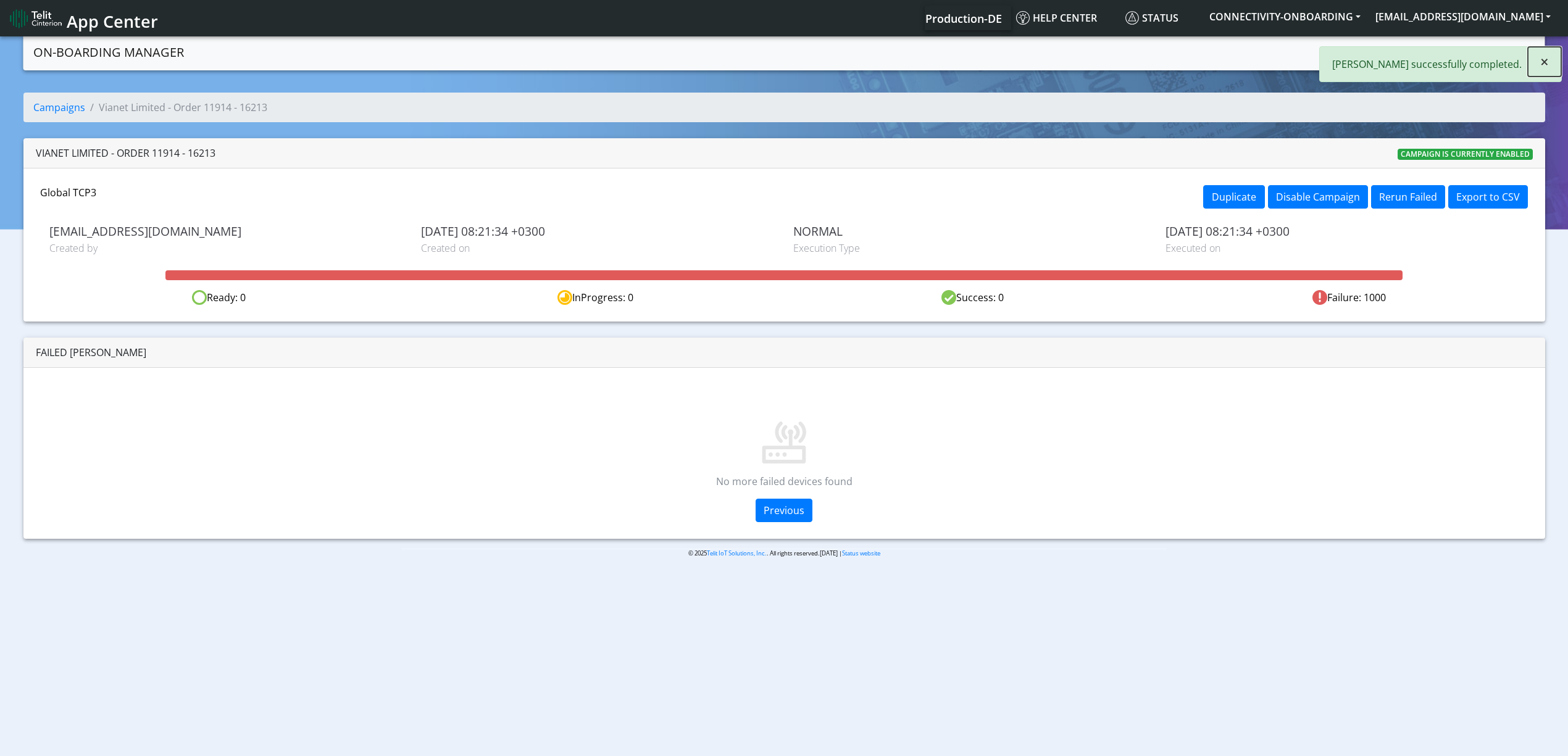
click at [1544, 61] on span "×" at bounding box center [1544, 61] width 9 height 20
click at [1426, 49] on link "Campaigns" at bounding box center [1405, 51] width 66 height 25
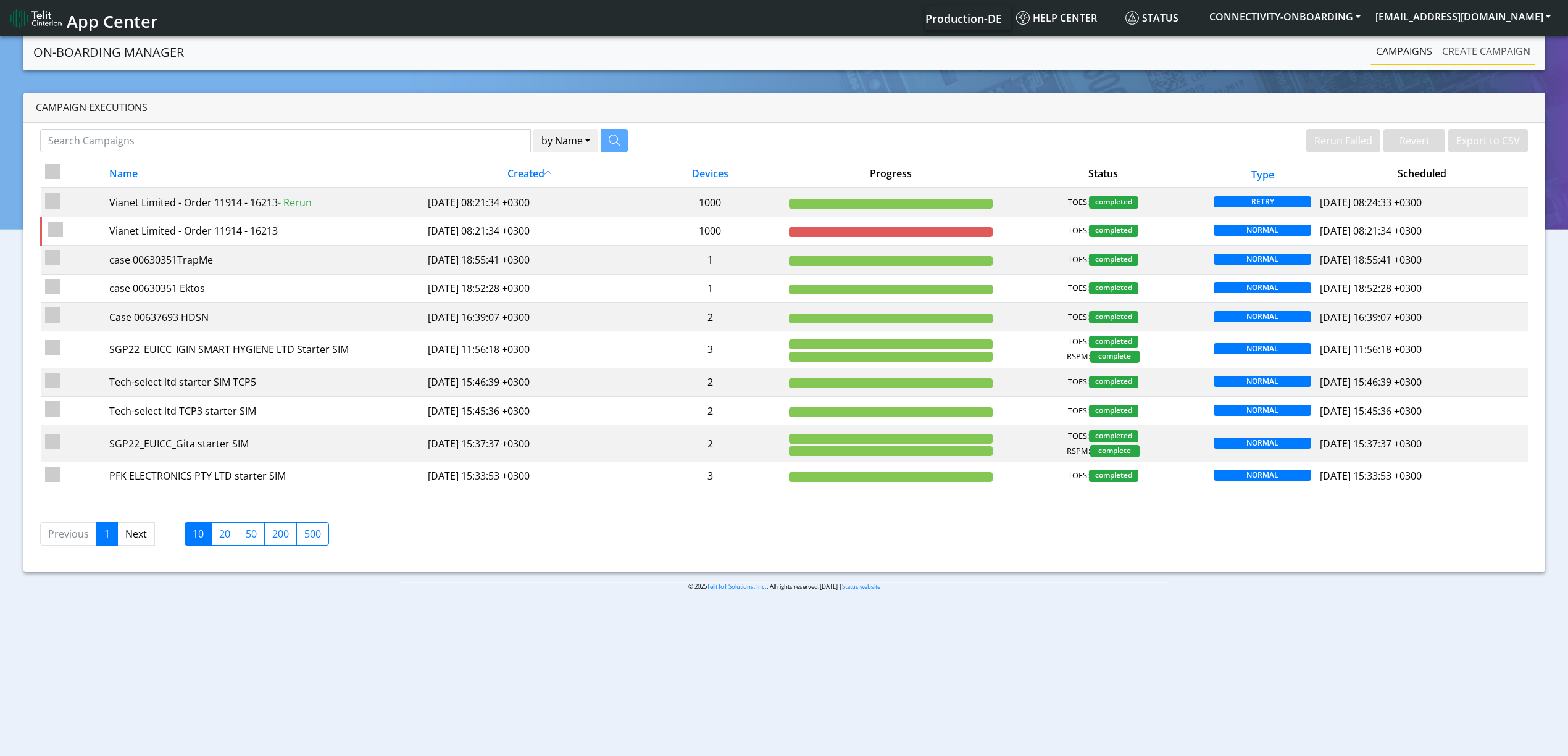
click at [1457, 50] on link "Create campaign" at bounding box center [1486, 51] width 98 height 25
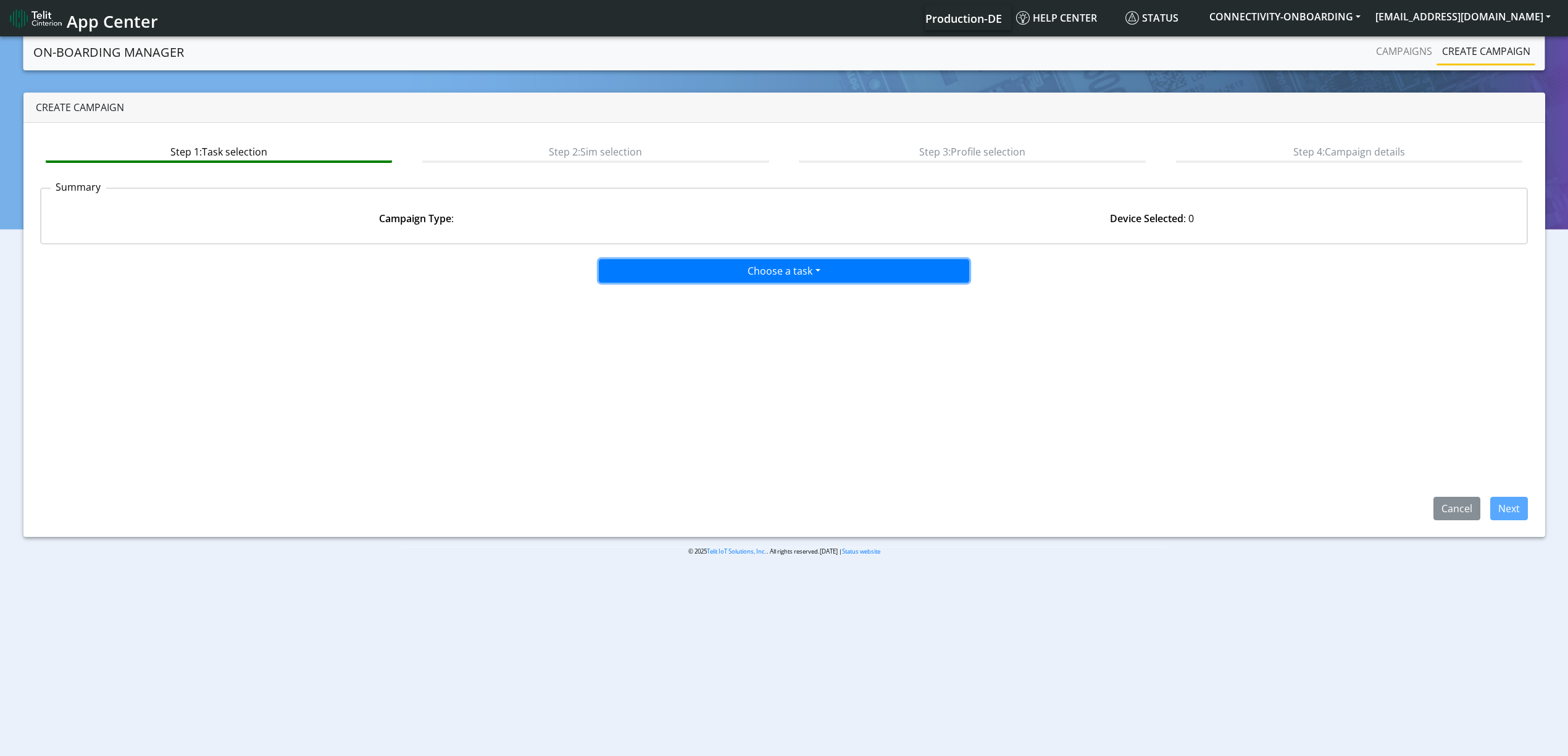
click at [752, 277] on button "Choose a task" at bounding box center [784, 271] width 370 height 24
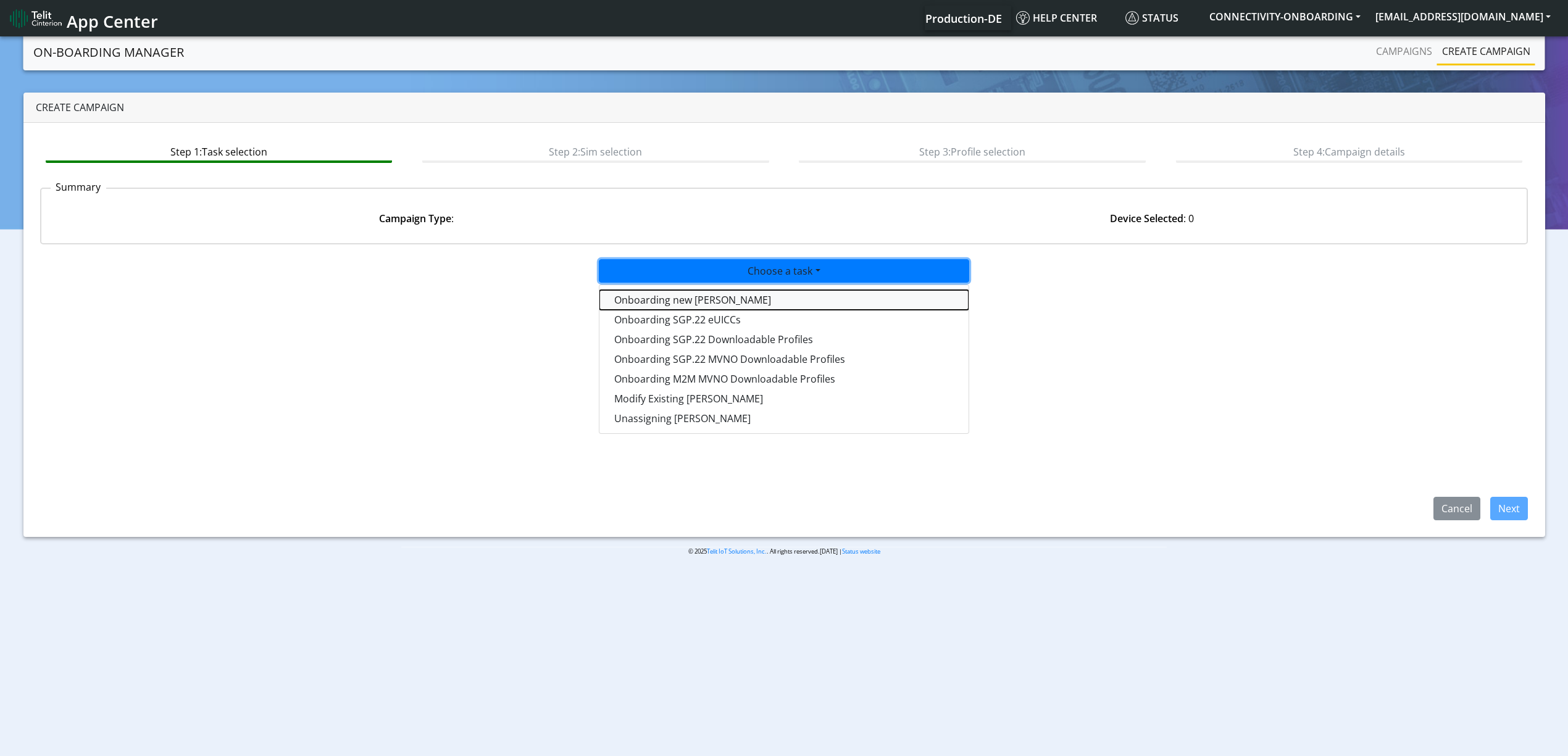
click at [743, 291] on tasktoes-dropdown "Onboarding new [PERSON_NAME]" at bounding box center [784, 300] width 369 height 20
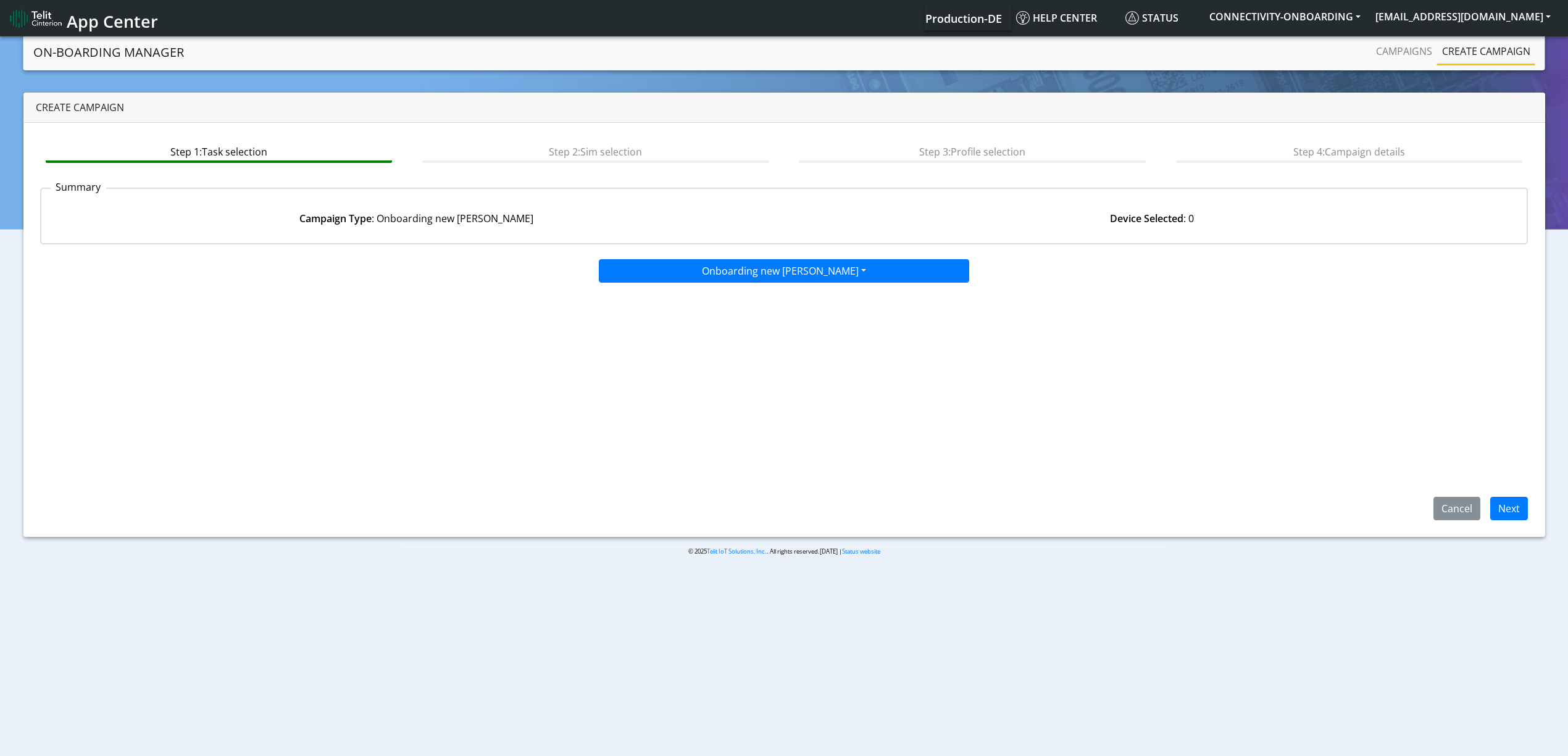
click at [1544, 503] on div "Step 1: Task selection Step 2: Sim selection Step 3: Profile selection Step 4: …" at bounding box center [784, 330] width 1522 height 414
click at [1500, 503] on button "Next" at bounding box center [1509, 509] width 38 height 24
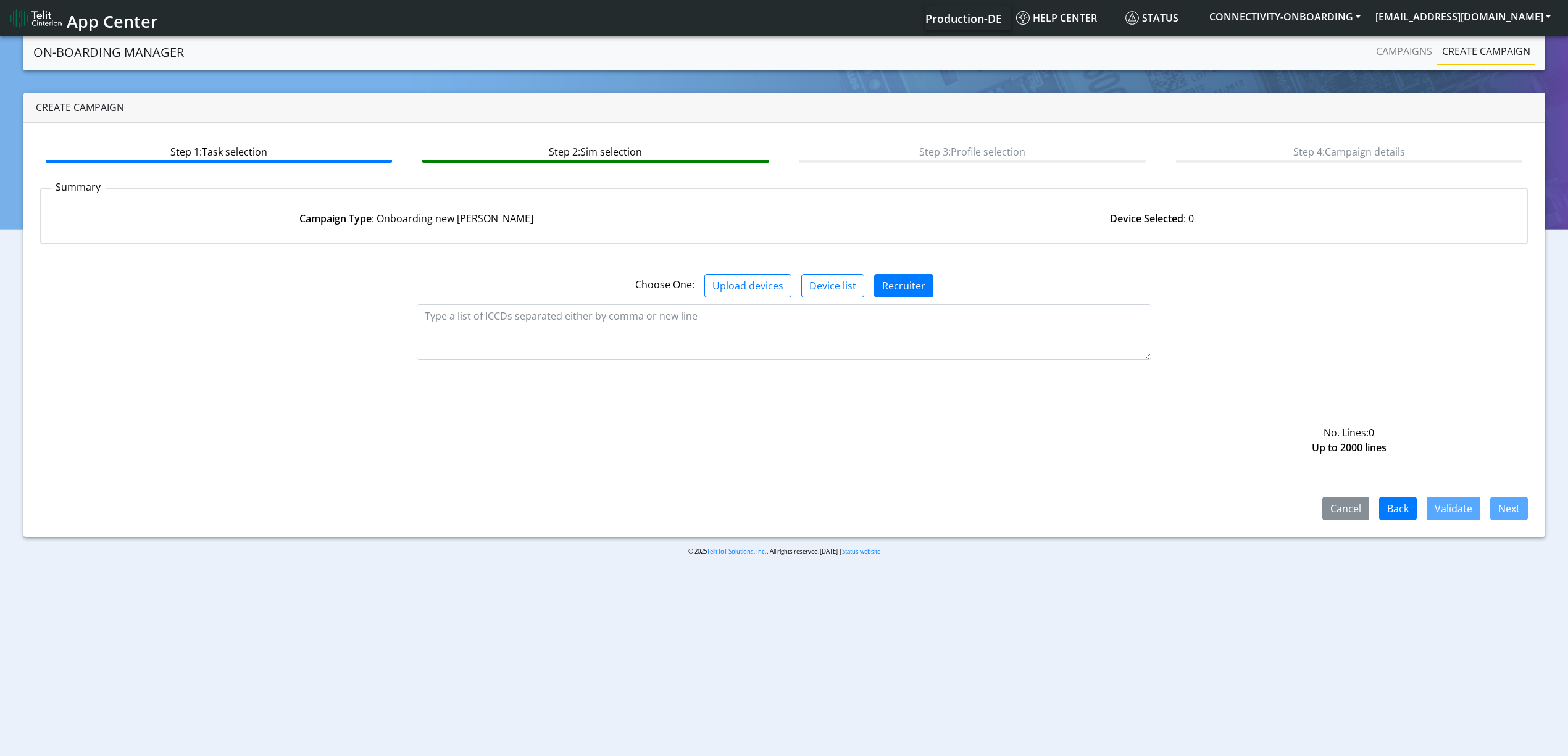
click at [566, 295] on div "Choose One: Upload devices Device list Recruiter" at bounding box center [784, 286] width 1507 height 24
click at [568, 302] on div "Choose One: Upload devices Device list Recruiter" at bounding box center [784, 281] width 1507 height 53
click at [843, 319] on textarea at bounding box center [784, 332] width 734 height 55
paste textarea "89358151000022511490 89358151000022511466"
type textarea "89358151000022511490 89358151000022511466"
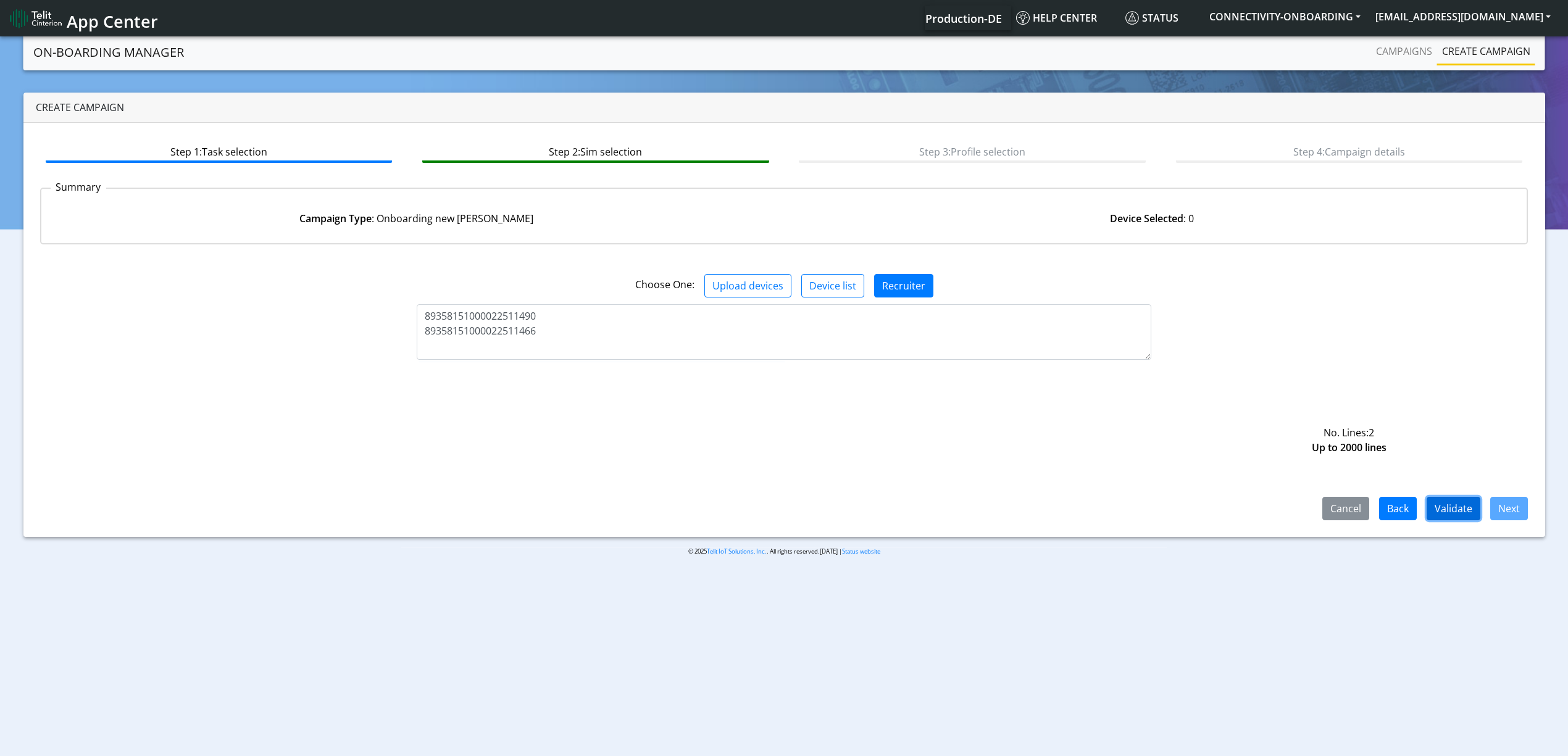
click at [1463, 512] on button "Validate" at bounding box center [1454, 509] width 54 height 24
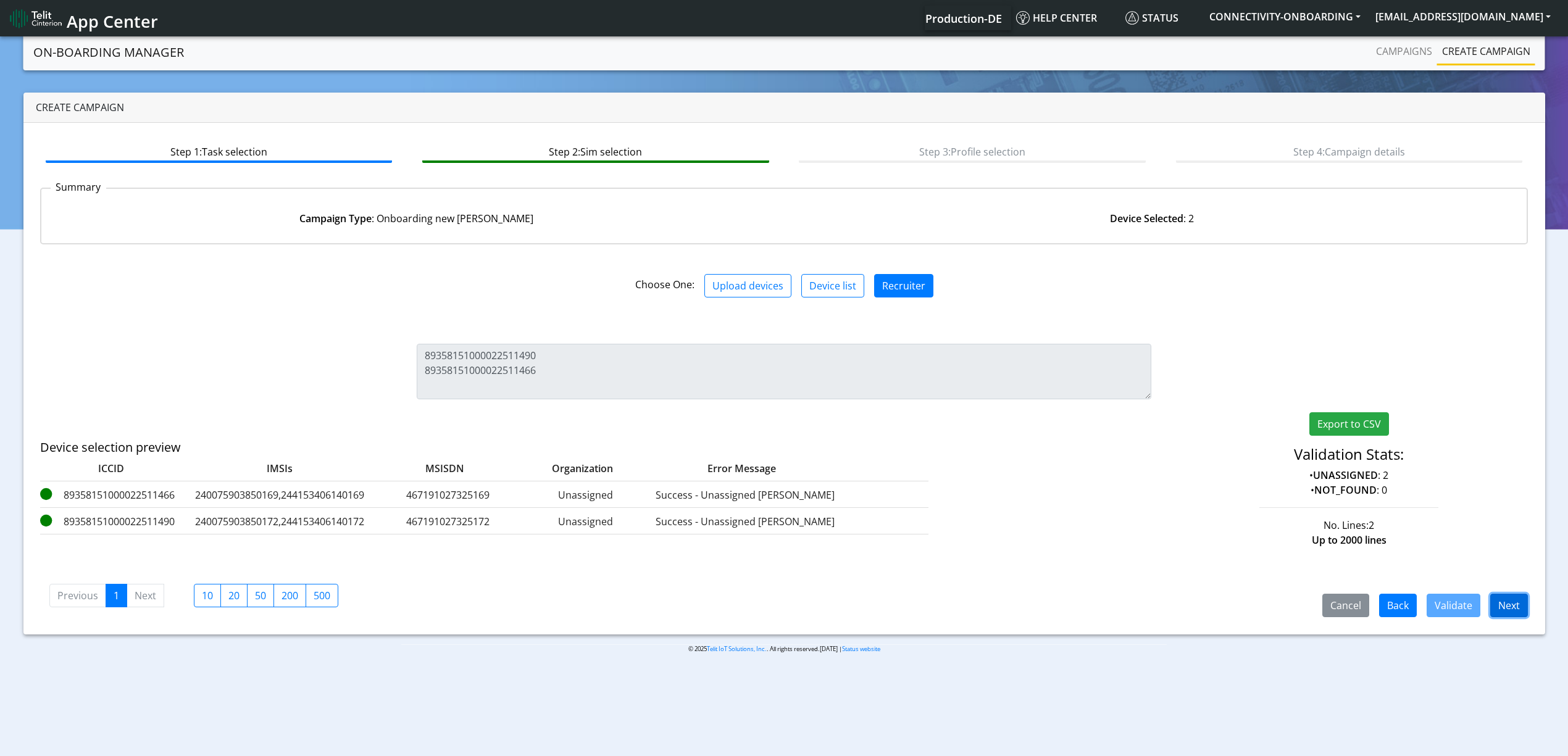
click at [1508, 596] on button "Next" at bounding box center [1509, 605] width 38 height 24
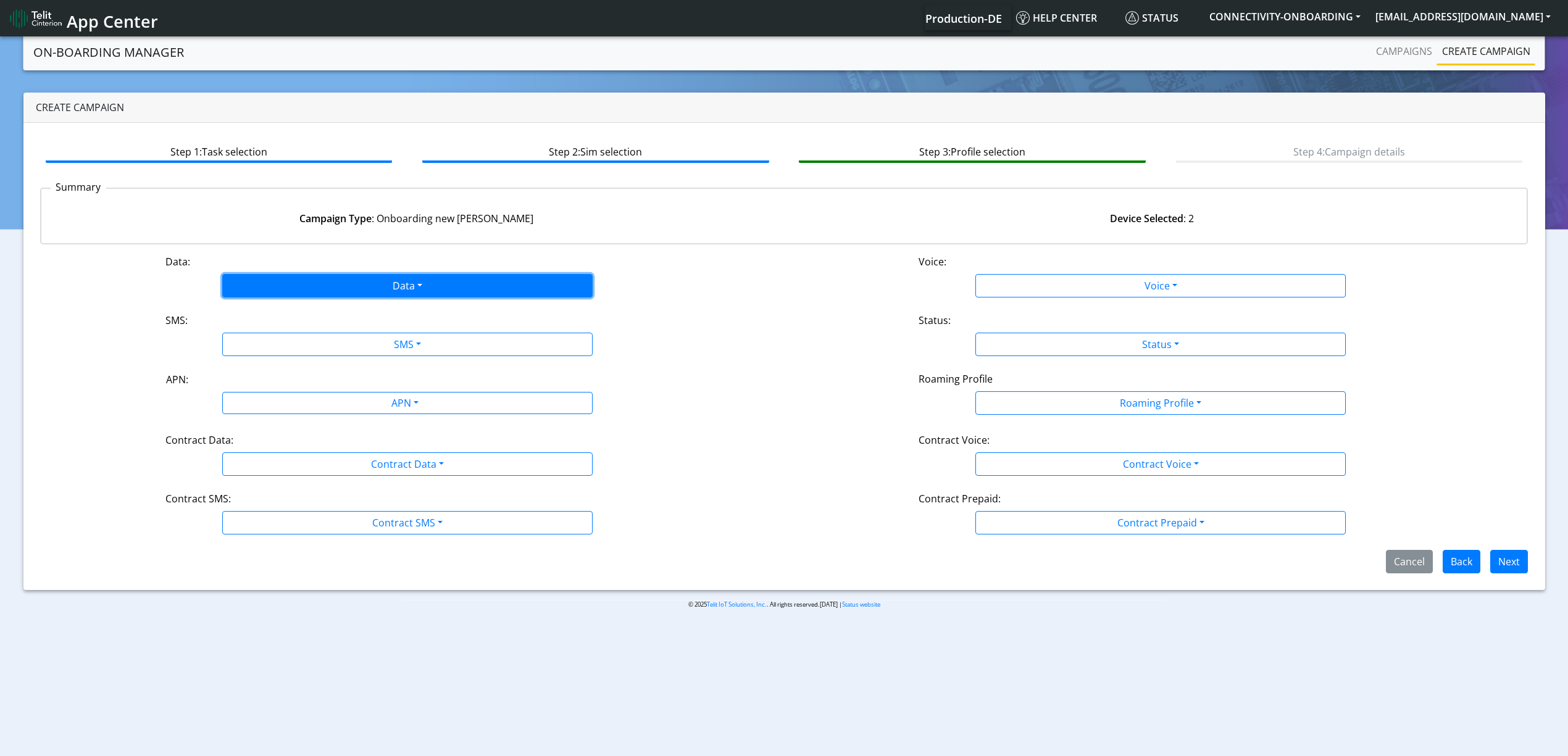
click at [276, 297] on button "Data" at bounding box center [407, 286] width 370 height 24
click at [255, 340] on button "Enabled" at bounding box center [407, 334] width 369 height 20
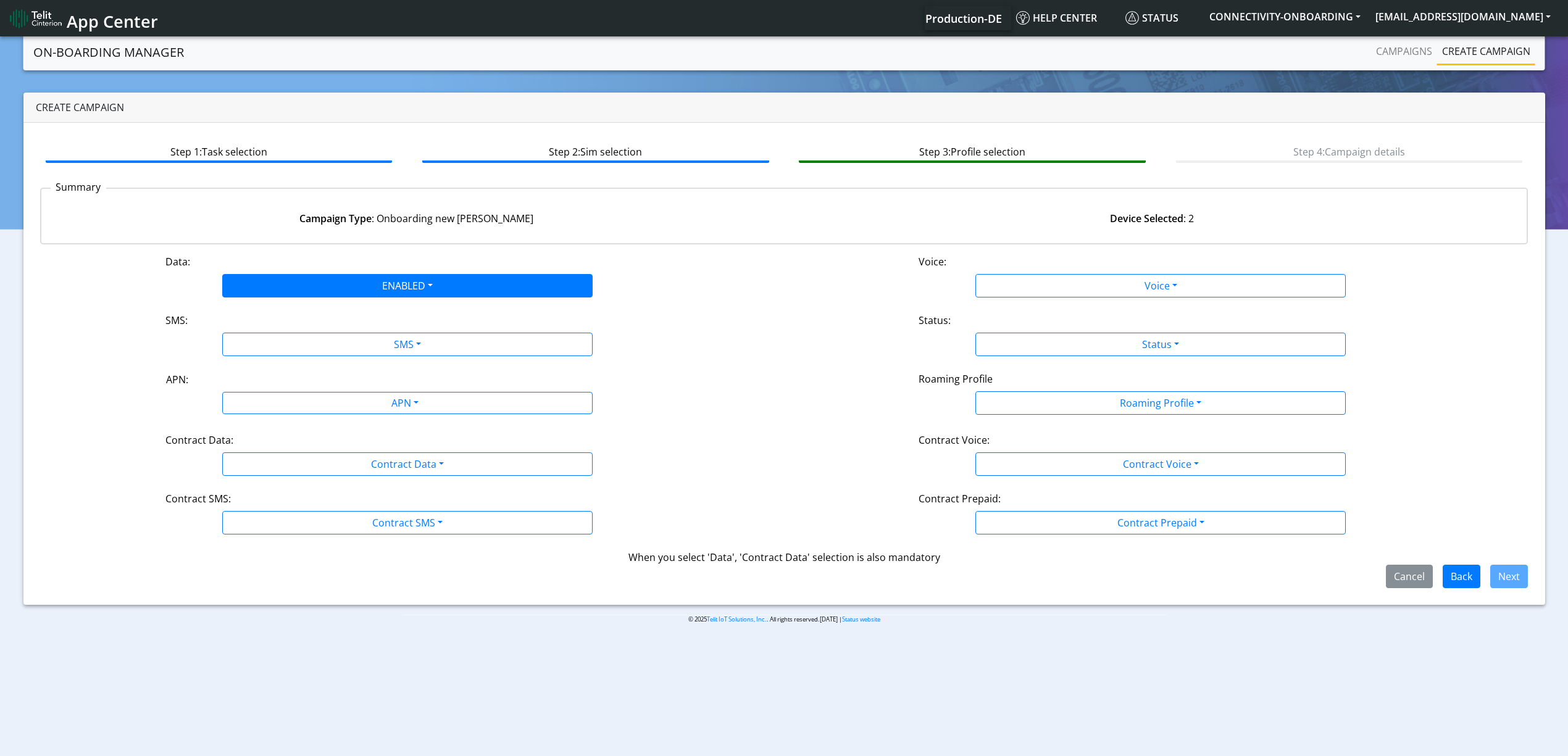
click at [265, 358] on div "Data: ENABLED Disabled Enabled Voice: Voice Disabled Enabled SMS: SMS Disabled …" at bounding box center [784, 422] width 1488 height 334
click at [264, 364] on div "Data: ENABLED Disabled Enabled Voice: Voice Disabled Enabled SMS: SMS Disabled …" at bounding box center [784, 422] width 1488 height 334
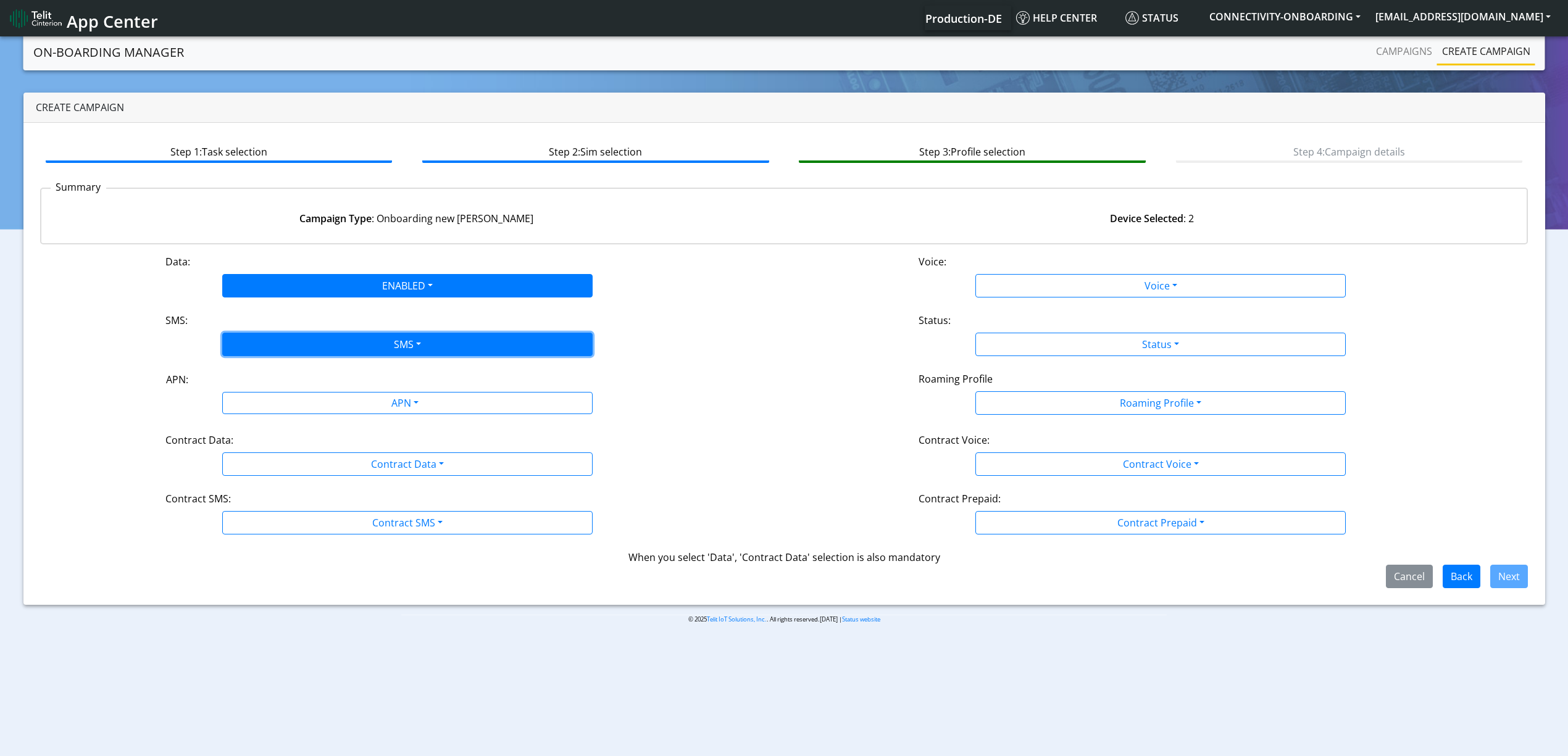
click at [264, 355] on button "SMS" at bounding box center [407, 345] width 370 height 24
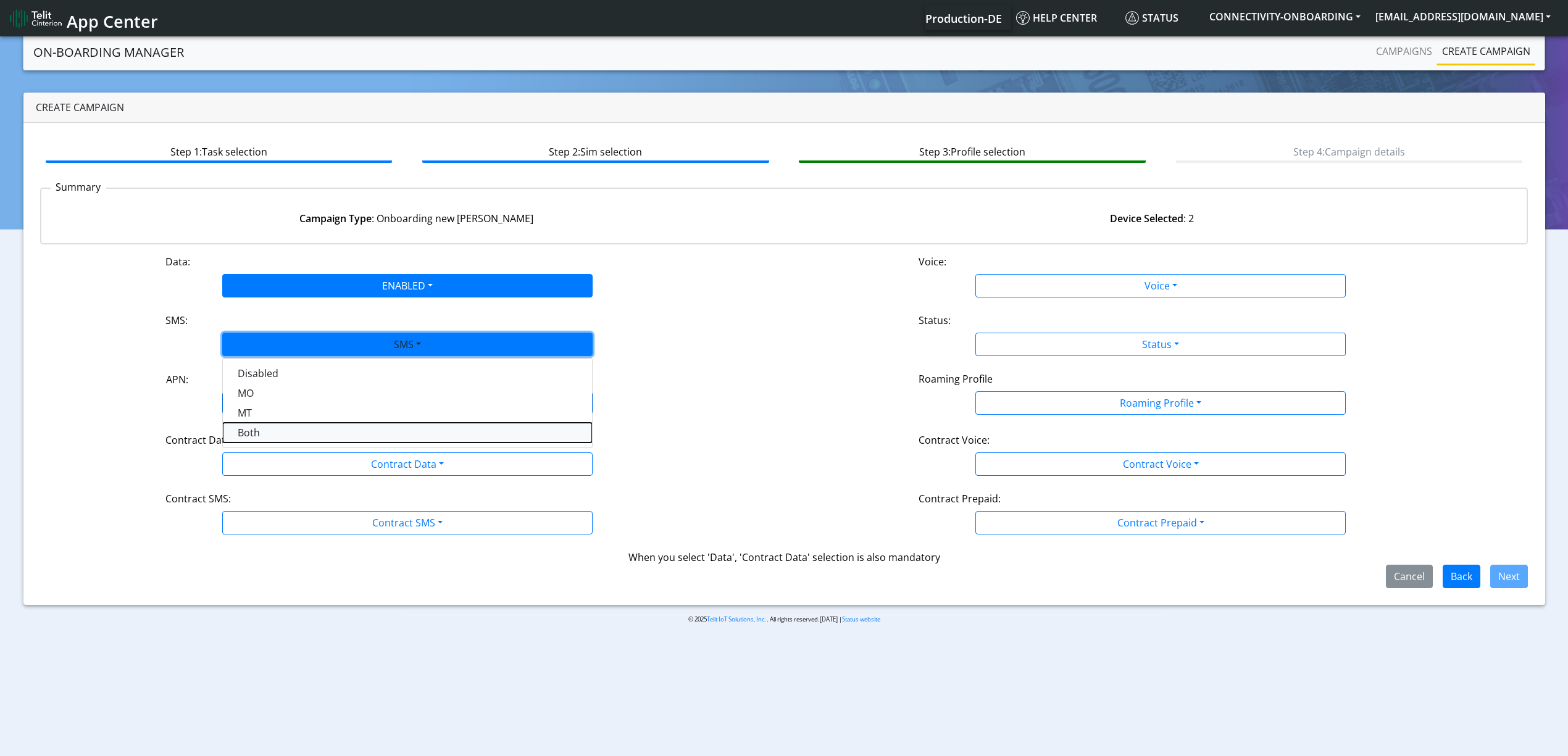
click at [259, 428] on button "Both" at bounding box center [407, 432] width 369 height 20
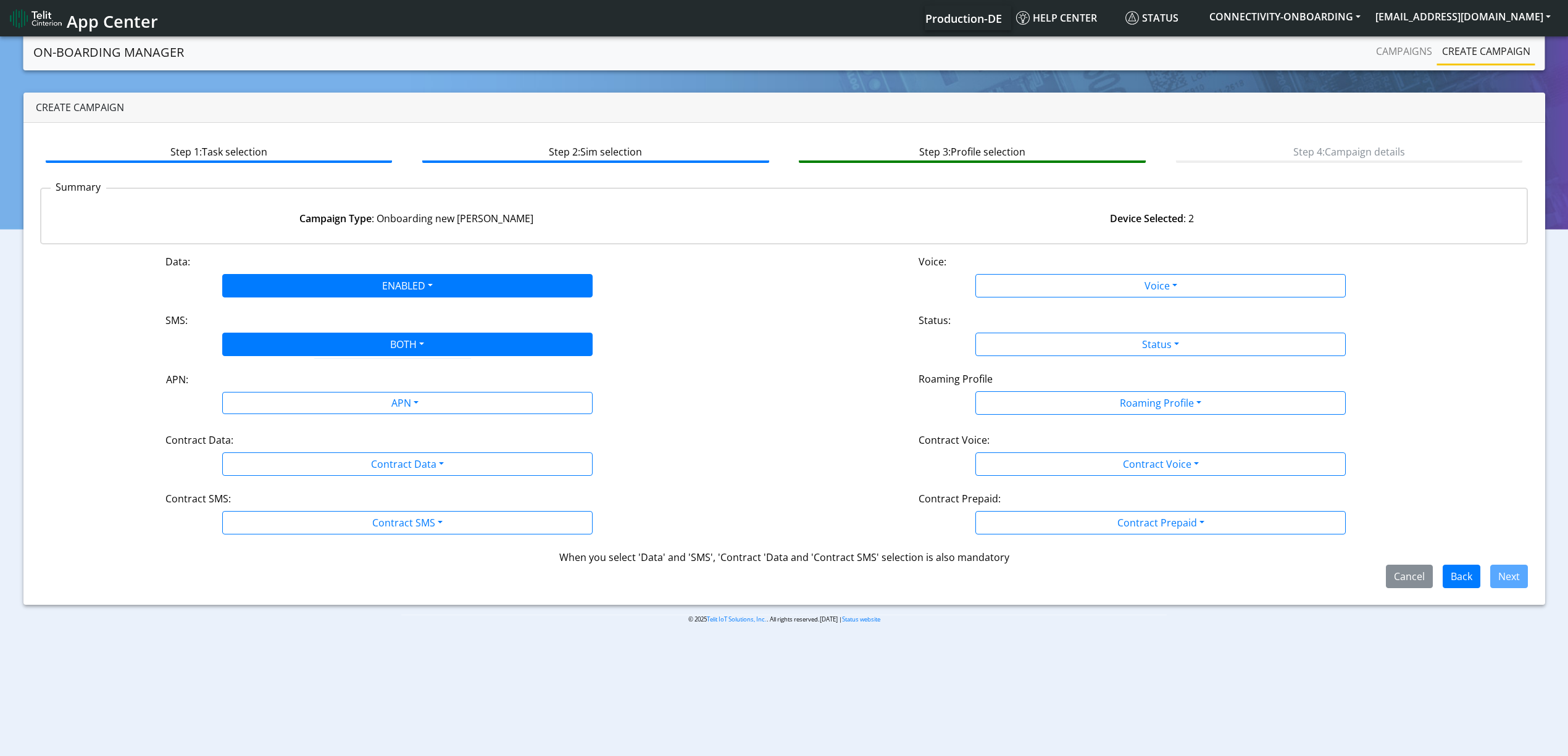
click at [267, 430] on div "Data: ENABLED Disabled Enabled Voice: Voice Disabled Enabled SMS: BOTH Disabled…" at bounding box center [784, 422] width 1488 height 334
click at [273, 415] on div "APN: APN" at bounding box center [407, 393] width 753 height 43
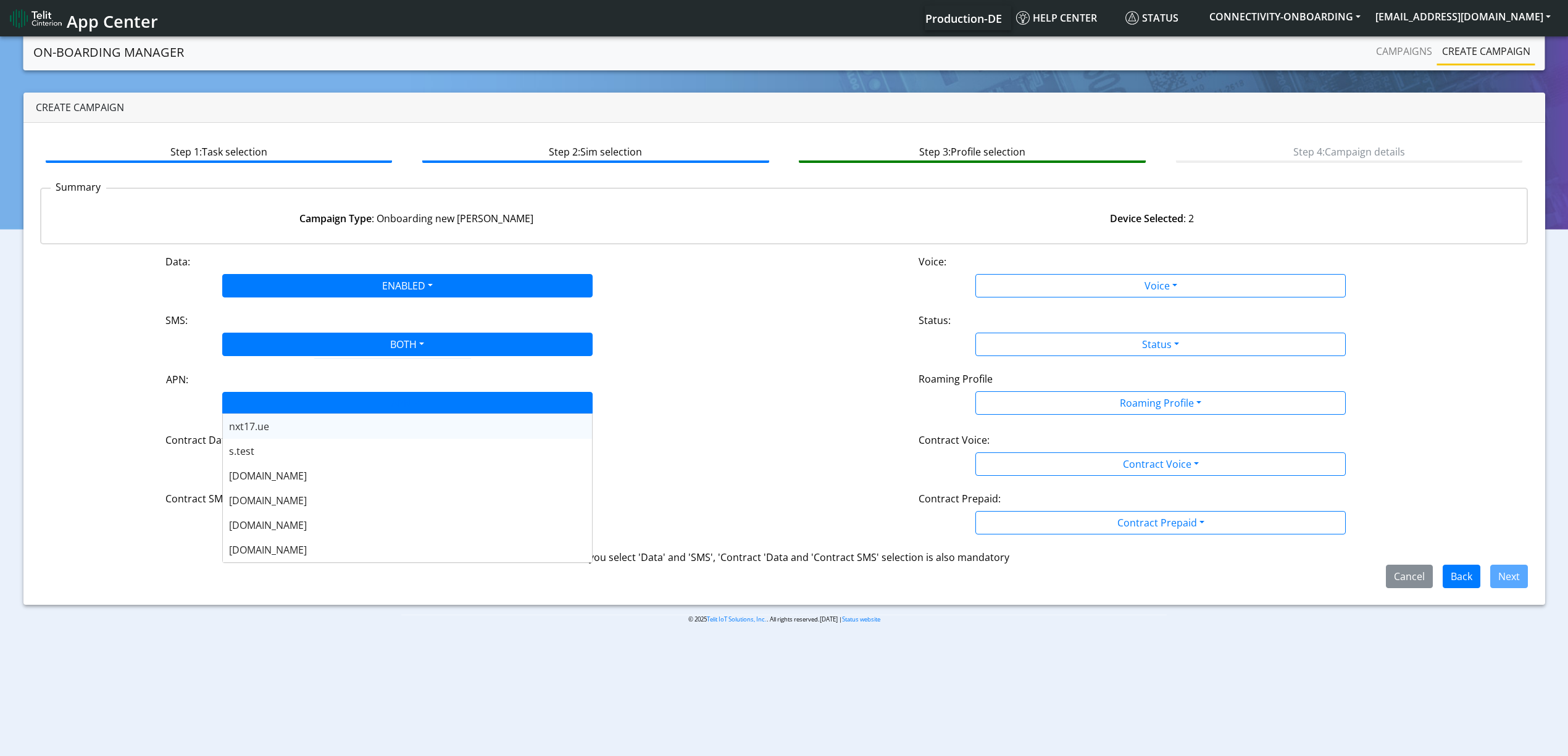
click at [322, 392] on div "APN" at bounding box center [407, 403] width 370 height 22
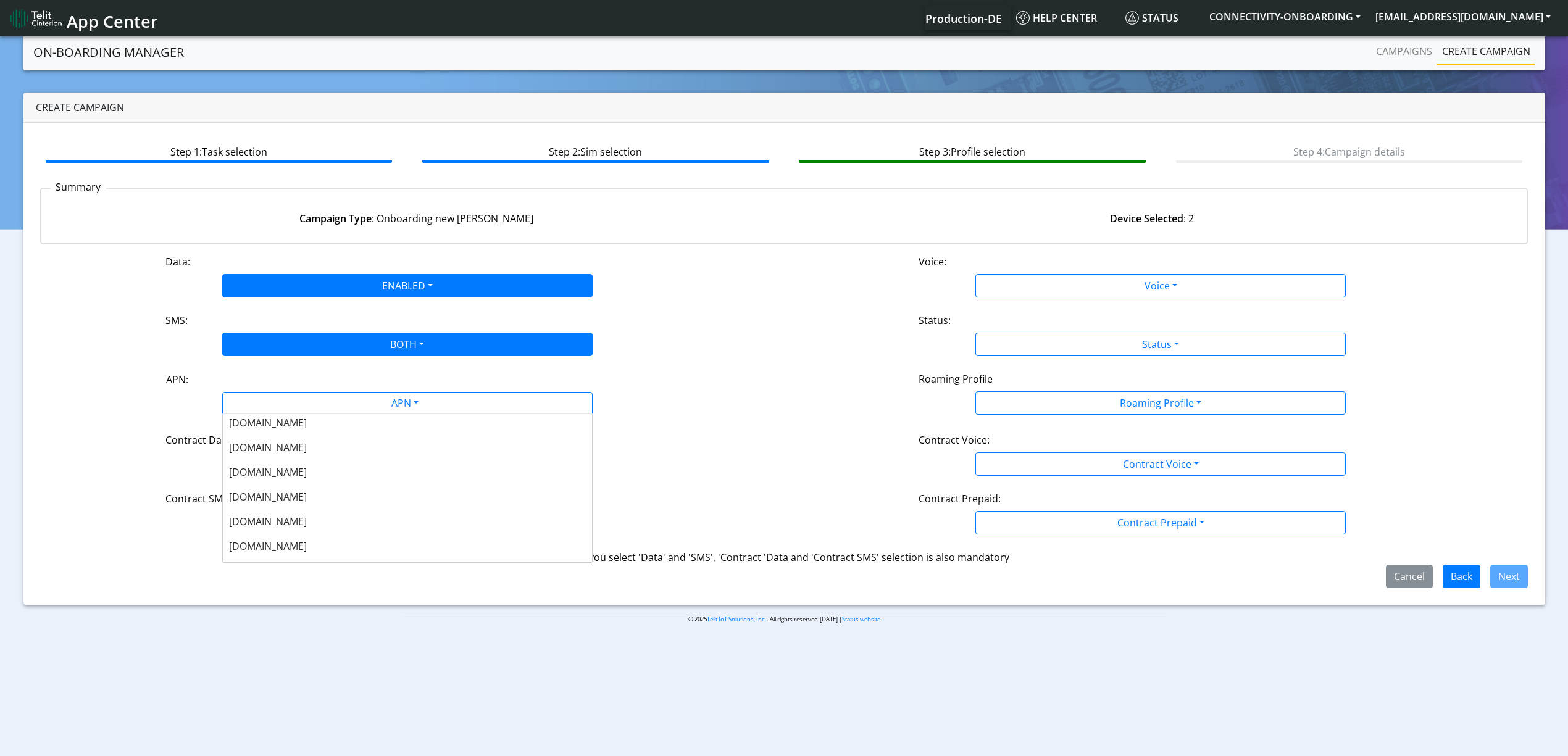
scroll to position [82, 0]
click at [275, 421] on div "[DOMAIN_NAME]" at bounding box center [407, 418] width 369 height 25
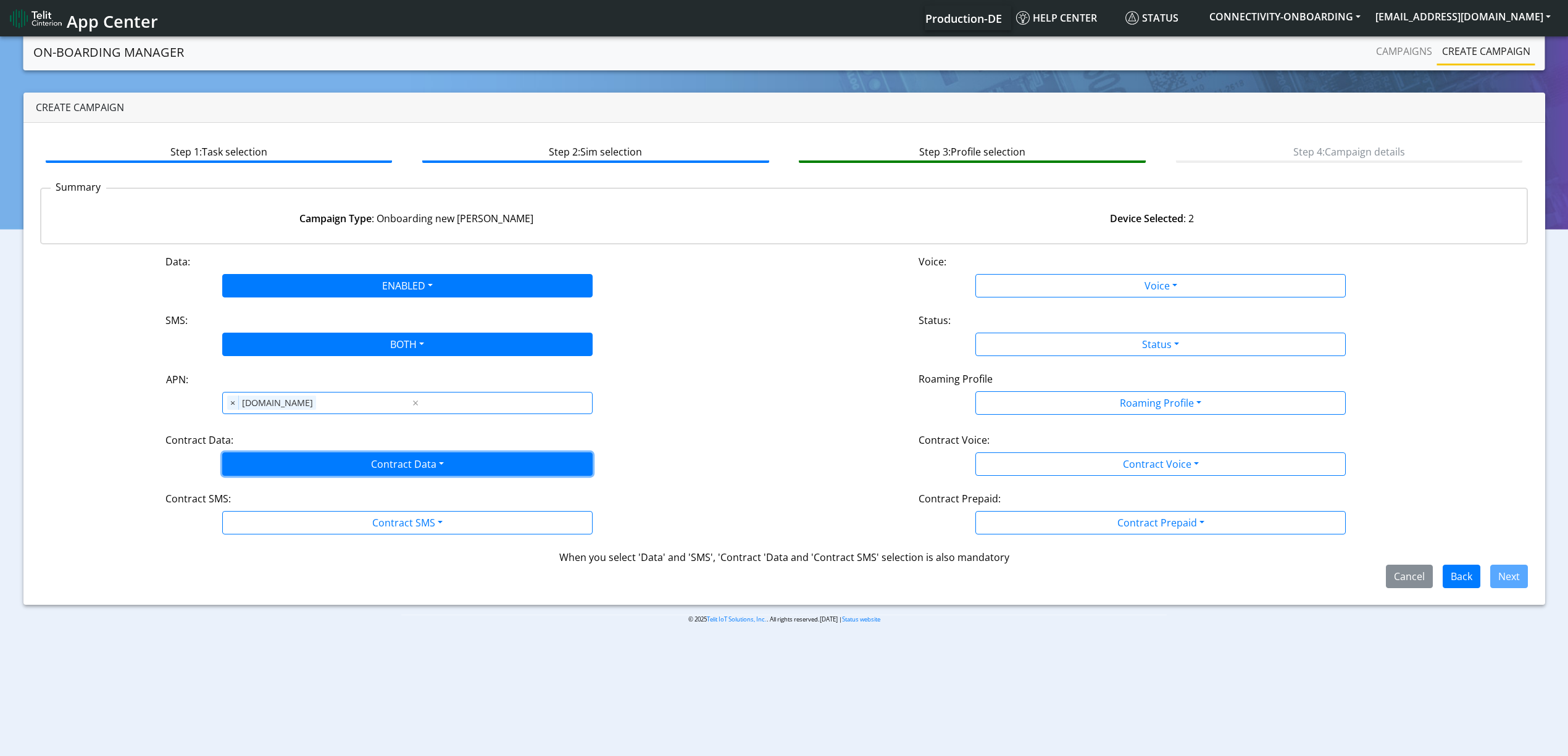
click at [293, 463] on button "Contract Data" at bounding box center [407, 464] width 370 height 24
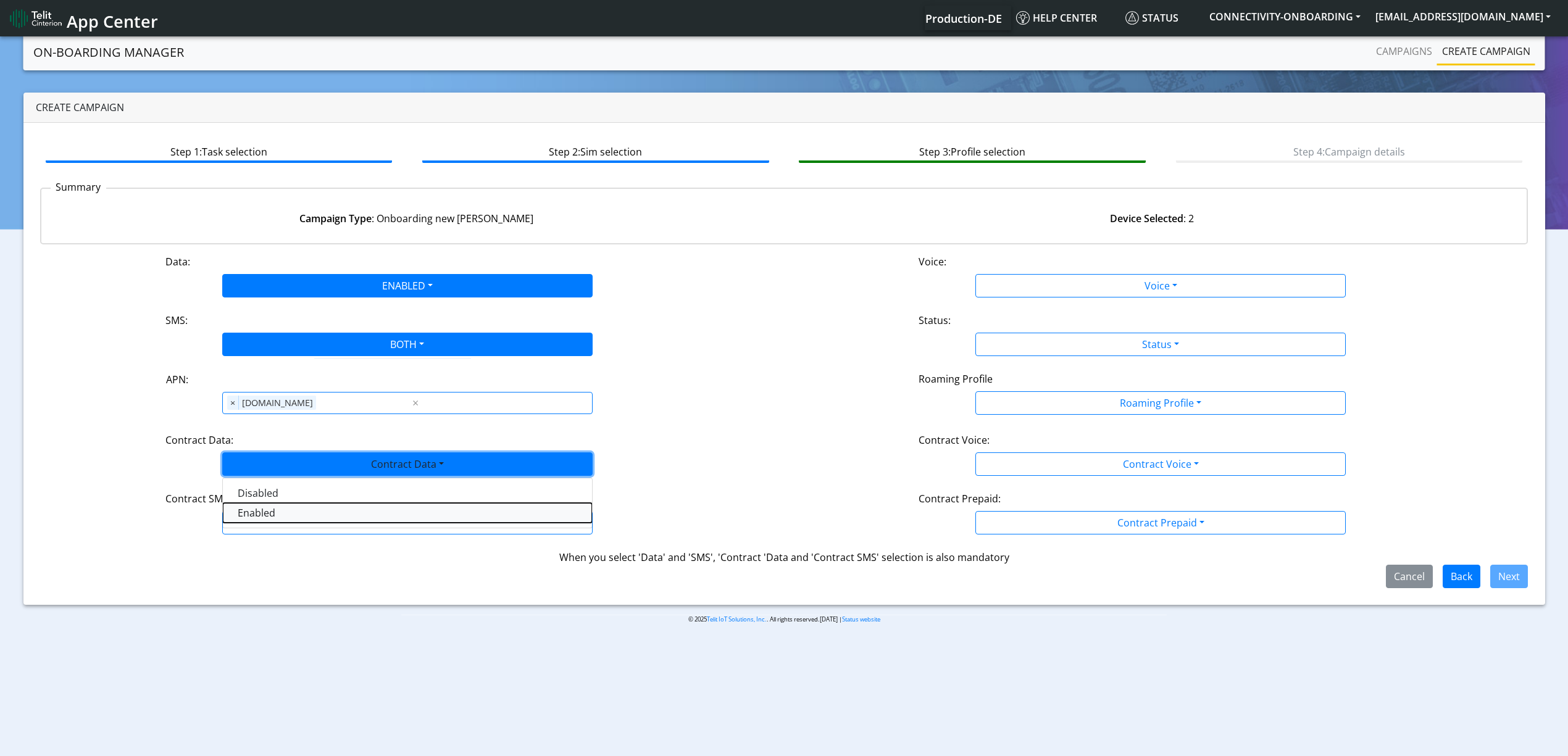
click at [277, 516] on Dataenabled-dropdown "Enabled" at bounding box center [407, 513] width 369 height 20
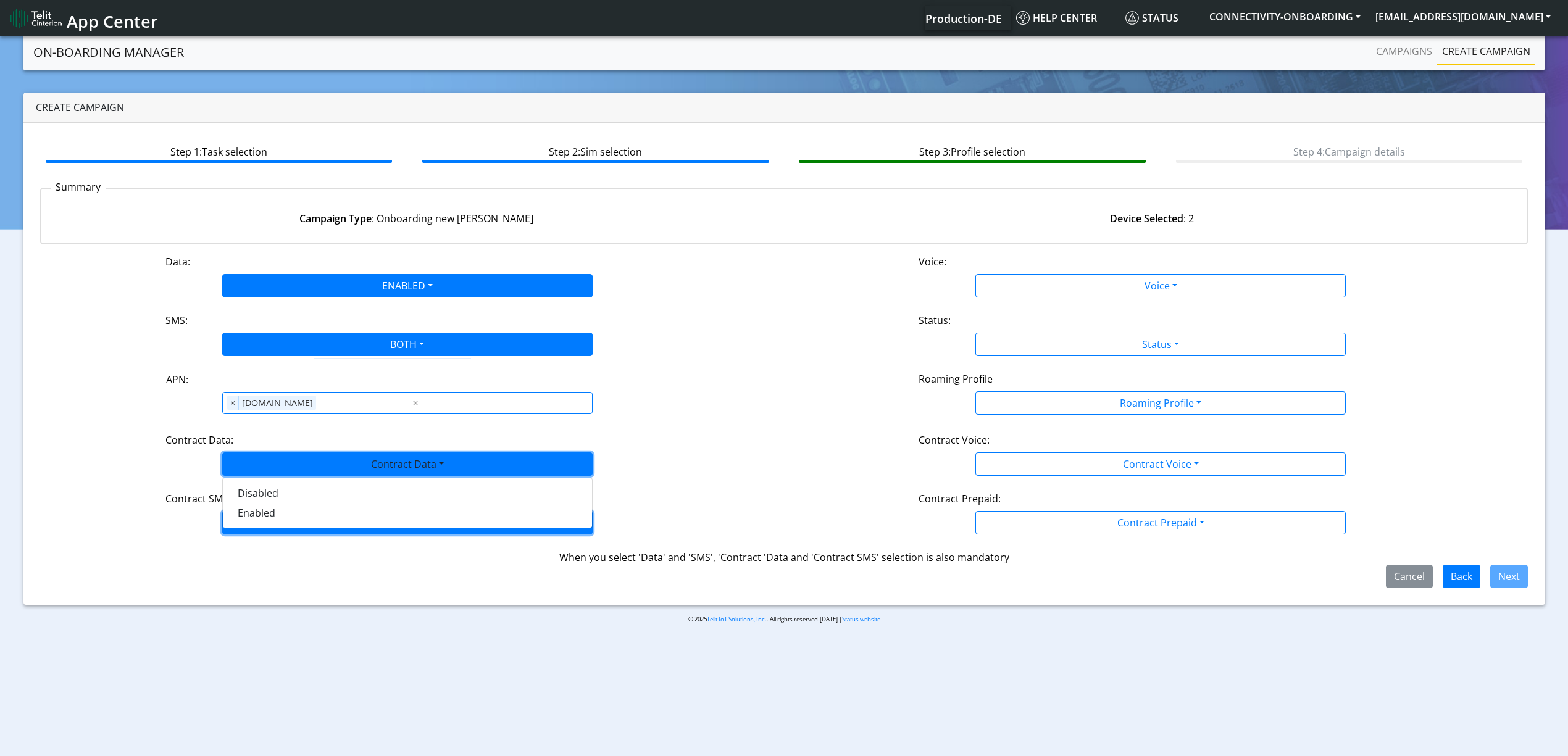
click at [277, 517] on button "Contract SMS" at bounding box center [407, 523] width 370 height 24
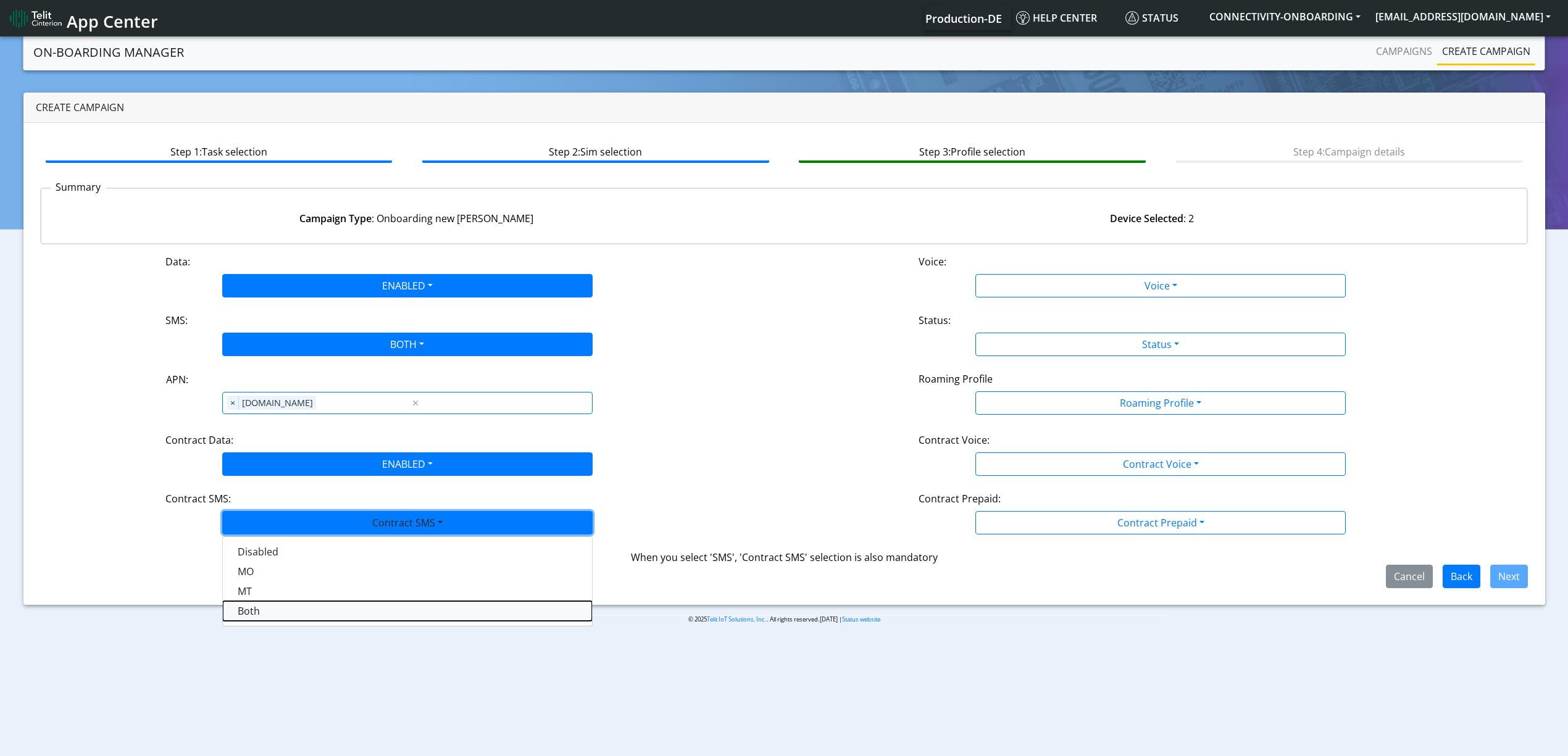
click at [257, 613] on SMSboth-dropdown "Both" at bounding box center [407, 611] width 369 height 20
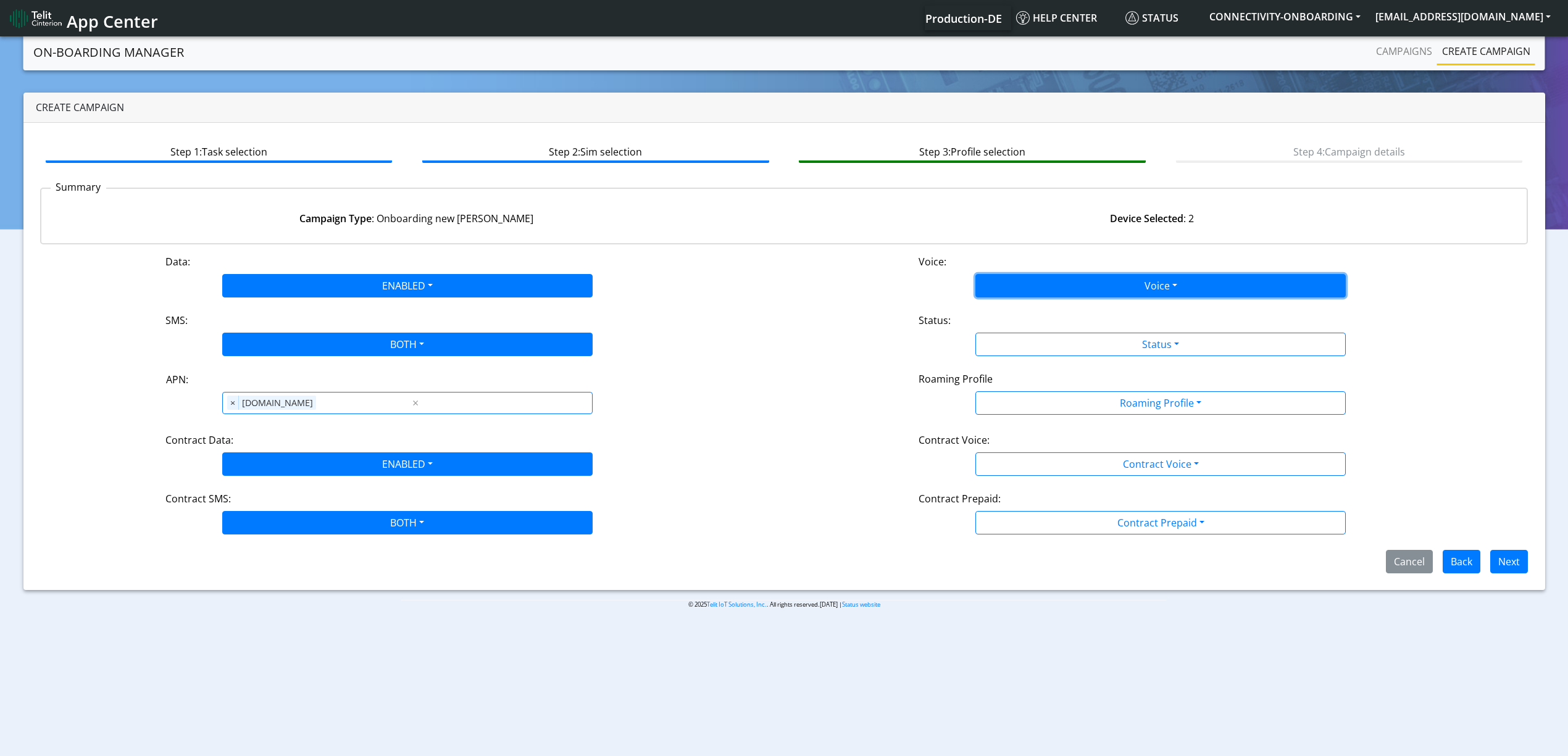
click at [1113, 291] on button "Voice" at bounding box center [1161, 286] width 370 height 24
click at [1060, 321] on button "Disabled" at bounding box center [1161, 314] width 369 height 20
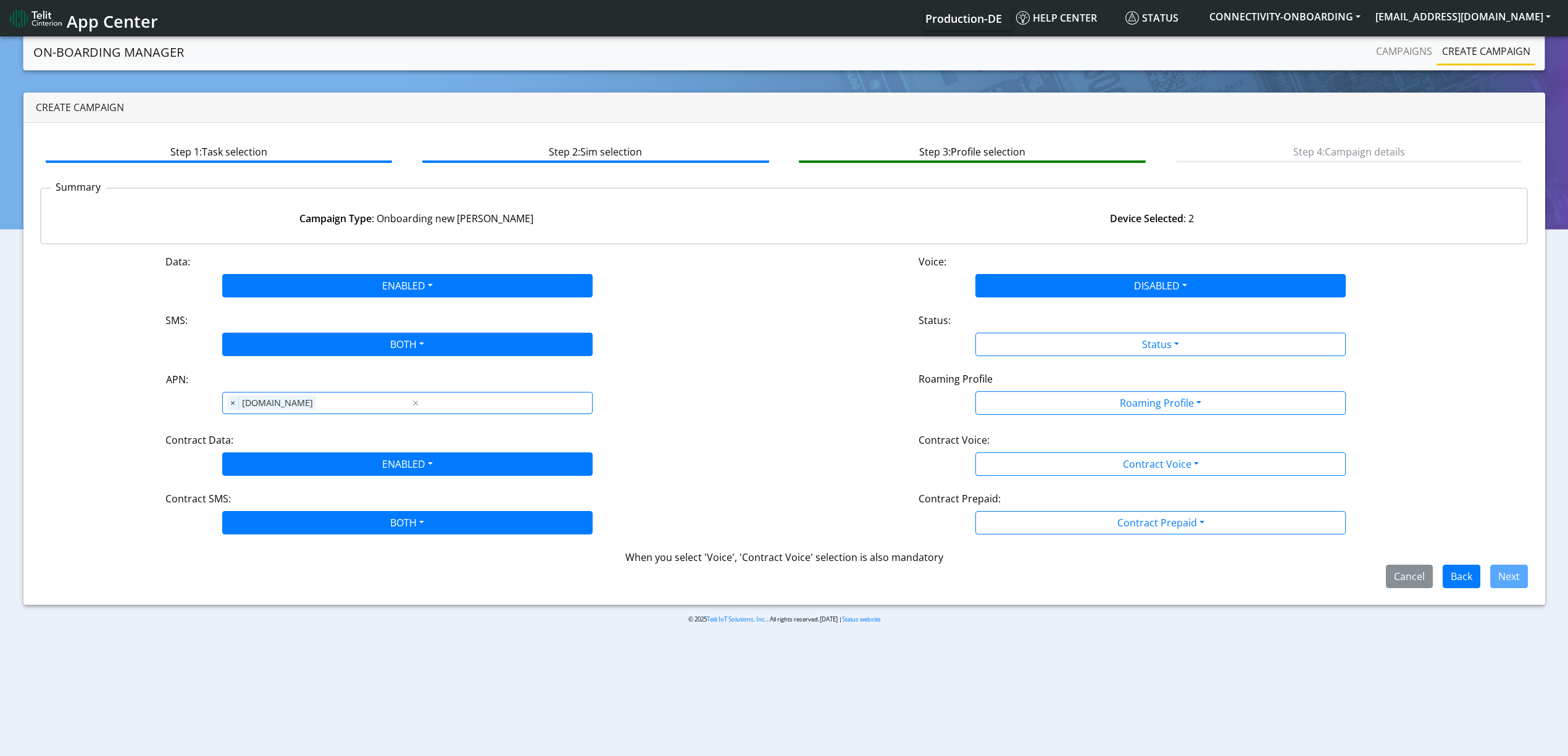
click at [1059, 329] on div "Status:" at bounding box center [1161, 322] width 503 height 20
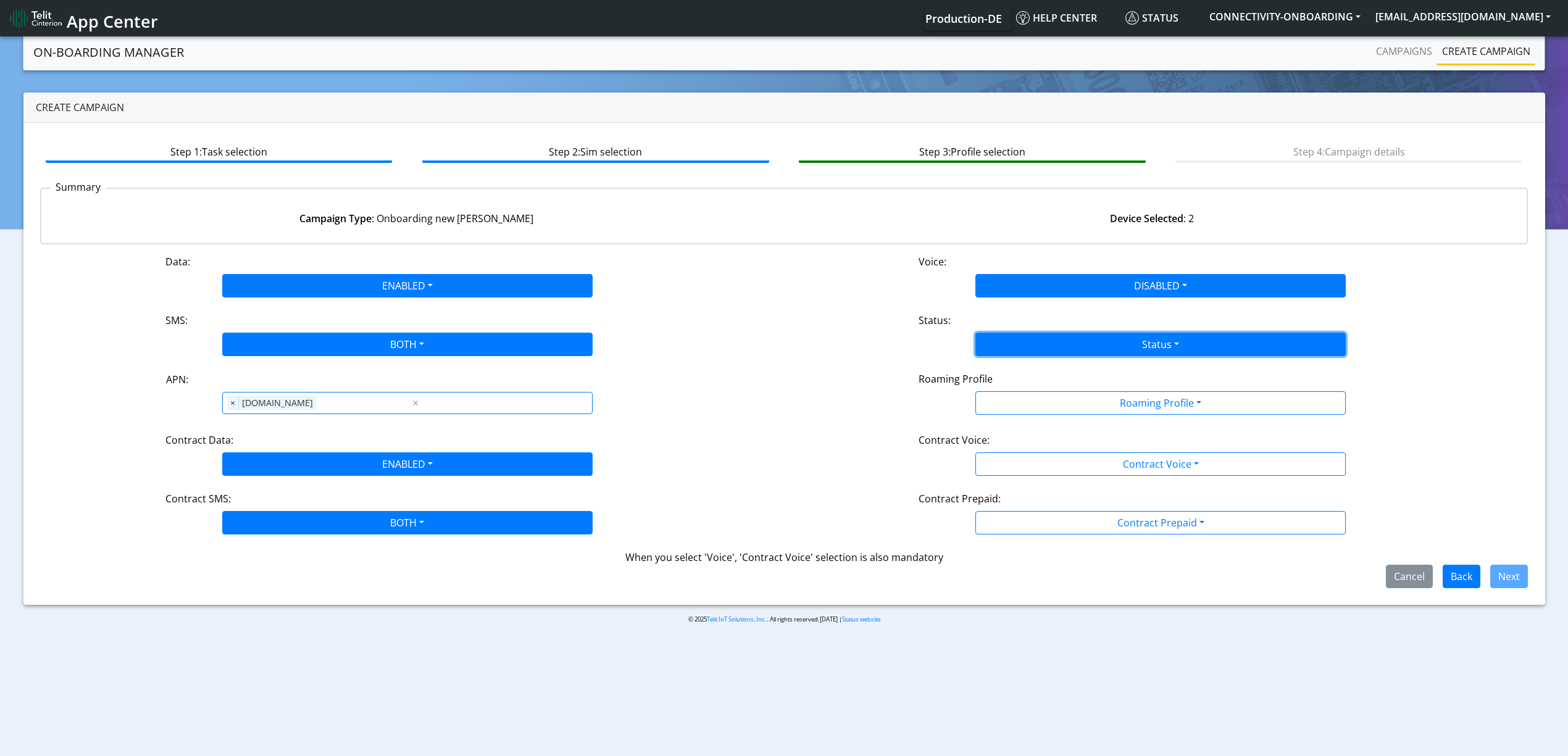
click at [1059, 333] on button "Status" at bounding box center [1161, 345] width 370 height 24
click at [1031, 381] on button "Activate" at bounding box center [1161, 373] width 369 height 20
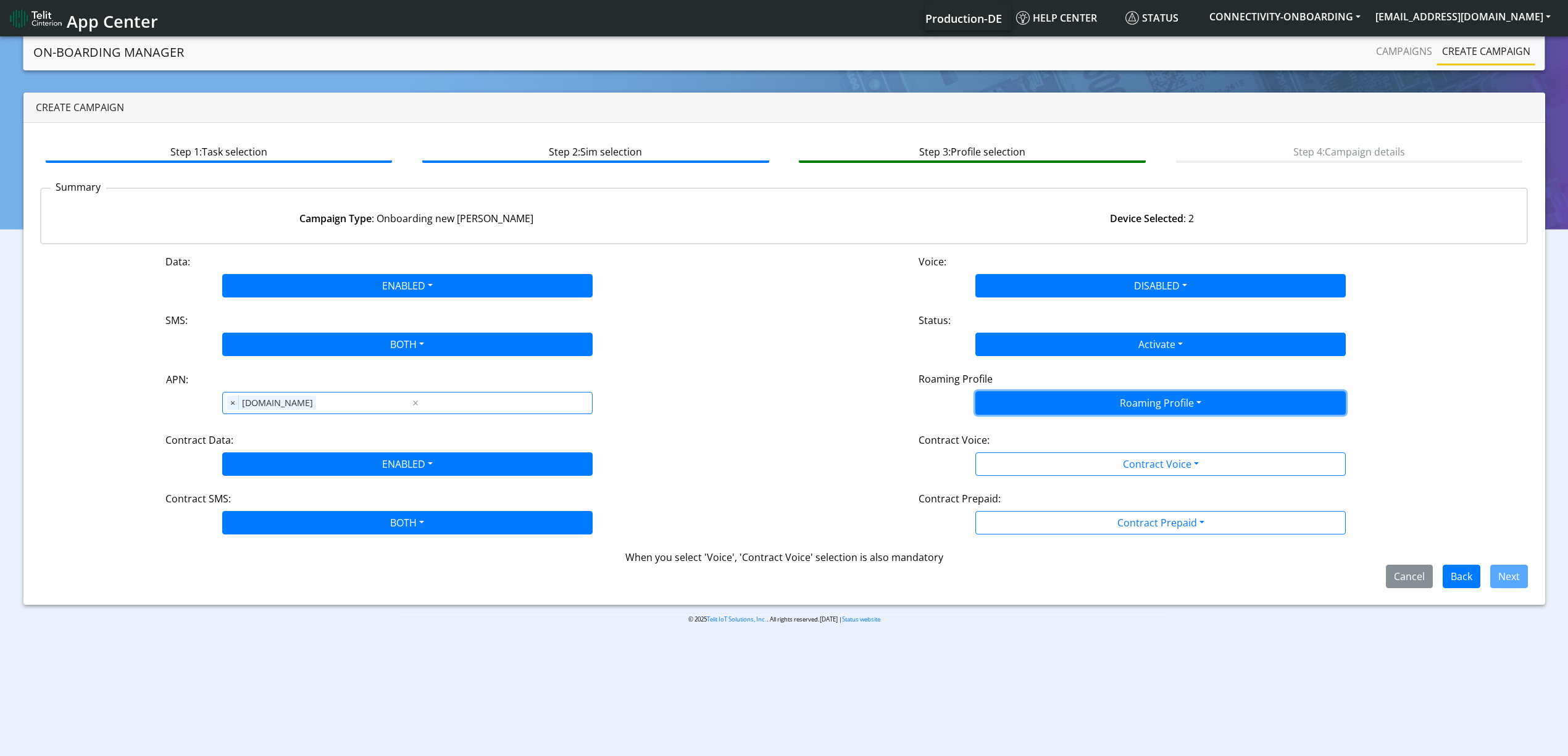
click at [1047, 405] on button "Roaming Profile" at bounding box center [1161, 403] width 370 height 24
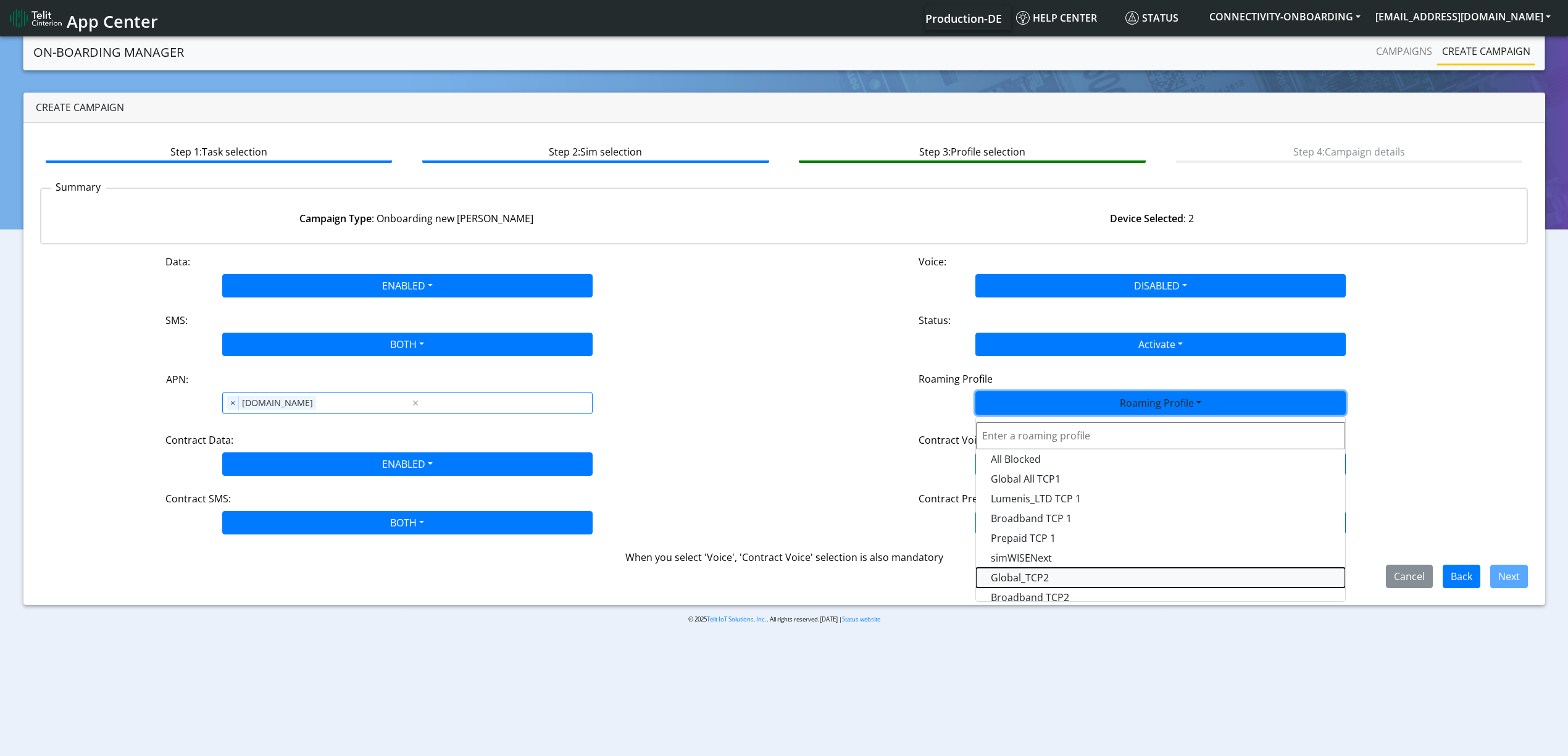
click at [1038, 582] on Profile-dropdown "Global_TCP2" at bounding box center [1161, 578] width 369 height 20
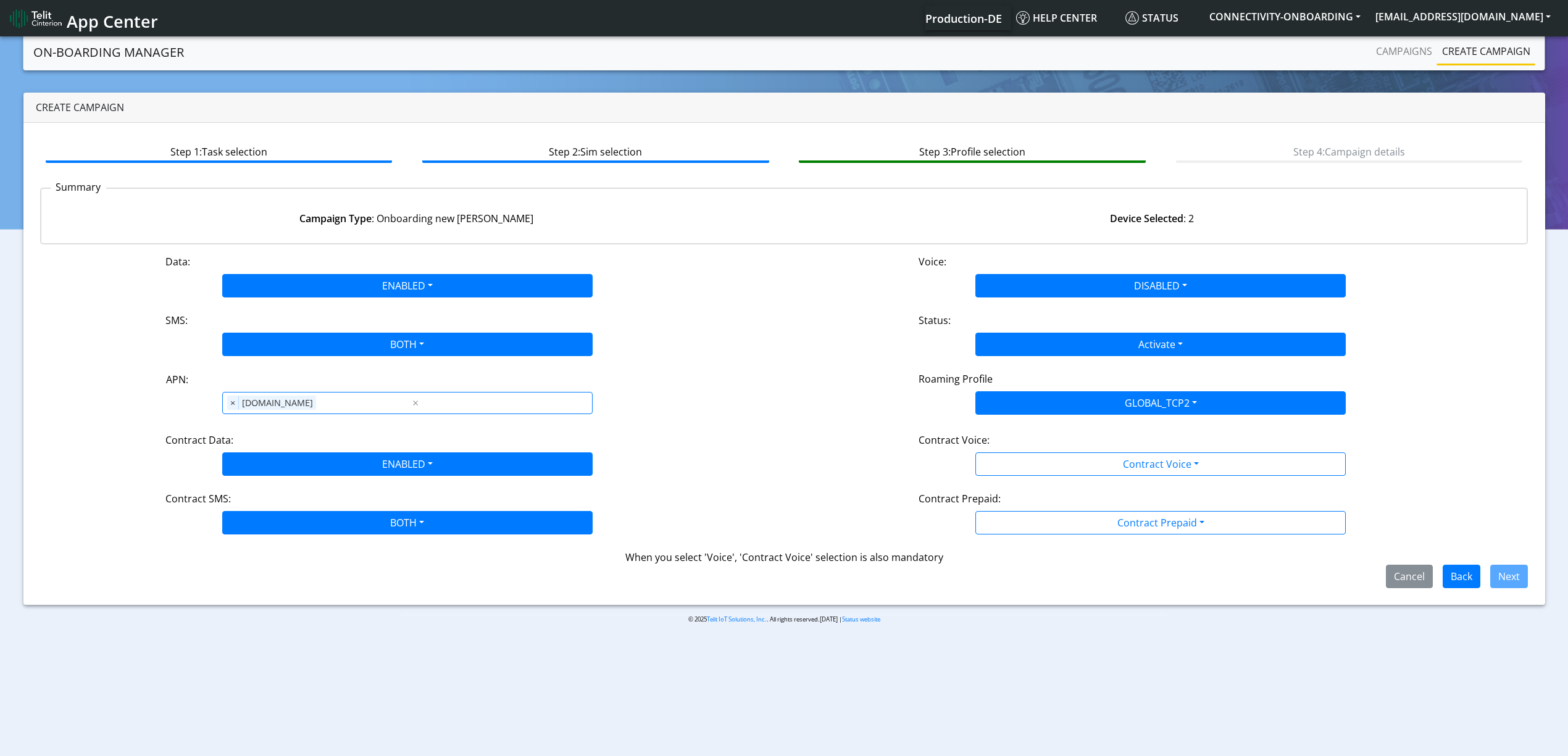
click at [1038, 488] on div "Data: ENABLED Disabled Enabled Voice: DISABLED Disabled Enabled SMS: BOTH Disab…" at bounding box center [784, 422] width 1488 height 334
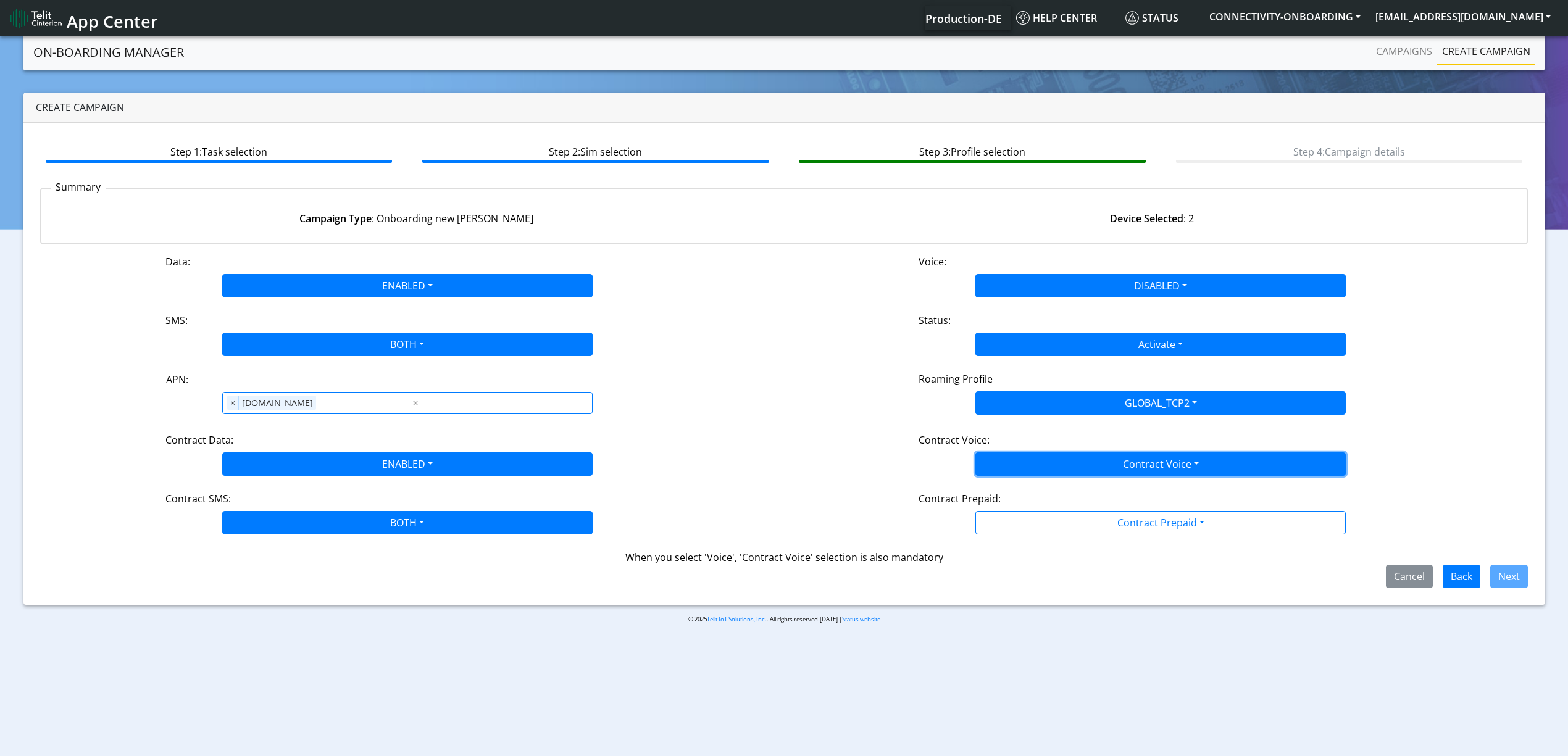
click at [1032, 472] on button "Contract Voice" at bounding box center [1161, 464] width 370 height 24
click at [1028, 493] on Voicedisabled-dropdown "Disabled" at bounding box center [1161, 493] width 369 height 20
click at [1028, 476] on button "Contract Prepaid" at bounding box center [1161, 464] width 370 height 24
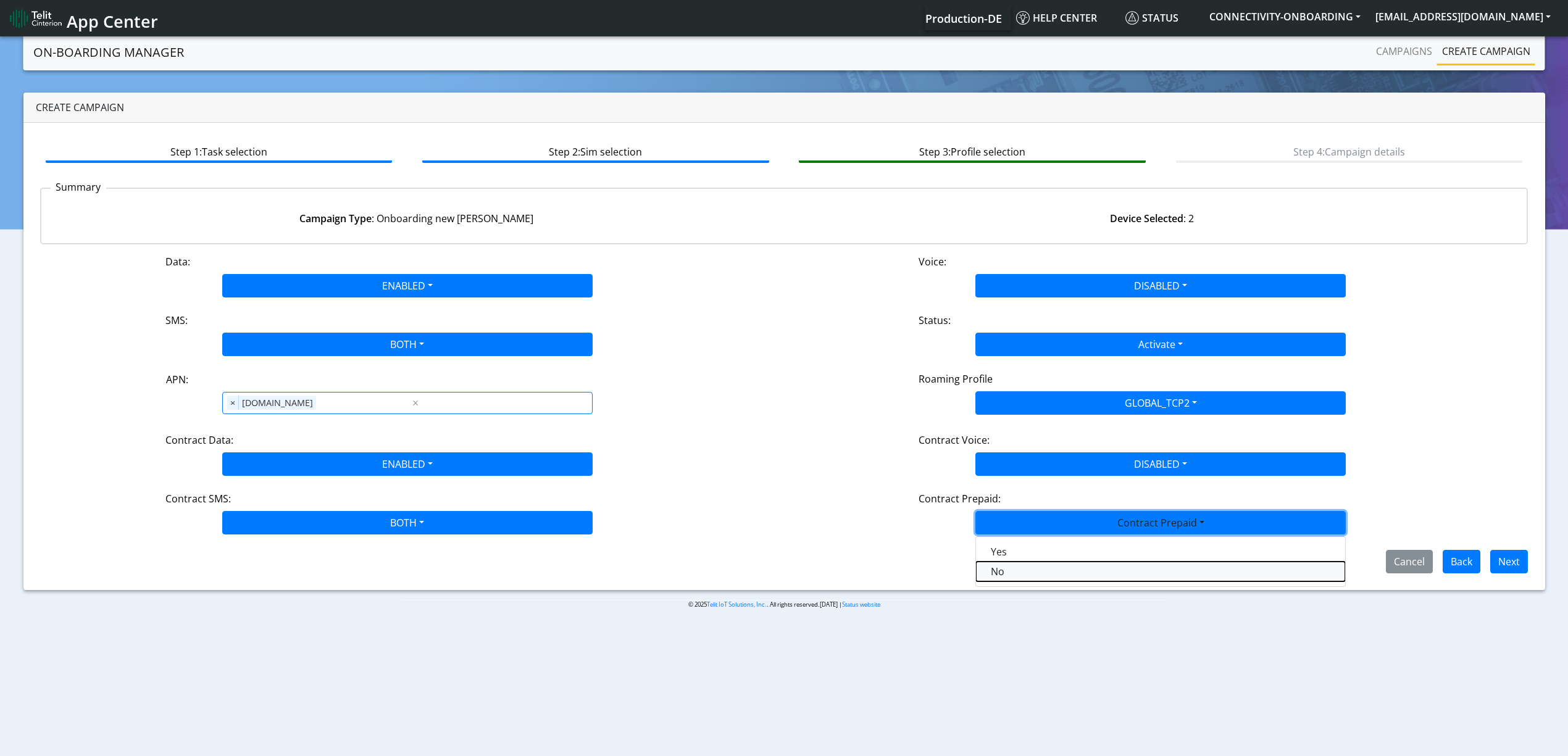
click at [1021, 574] on Prepaidnotprepaid-dropdown "No" at bounding box center [1161, 572] width 369 height 20
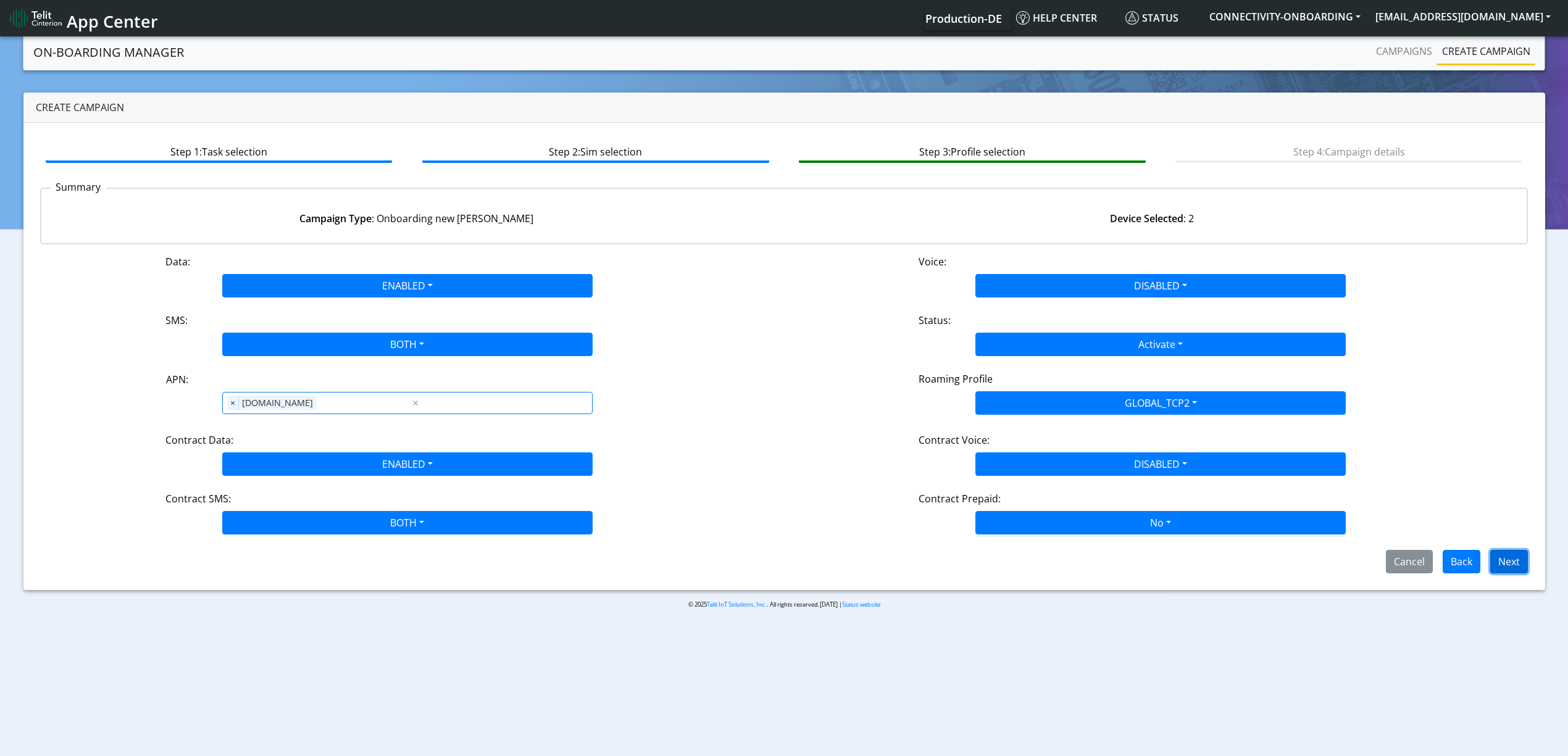
click at [1492, 561] on button "Next" at bounding box center [1509, 561] width 38 height 24
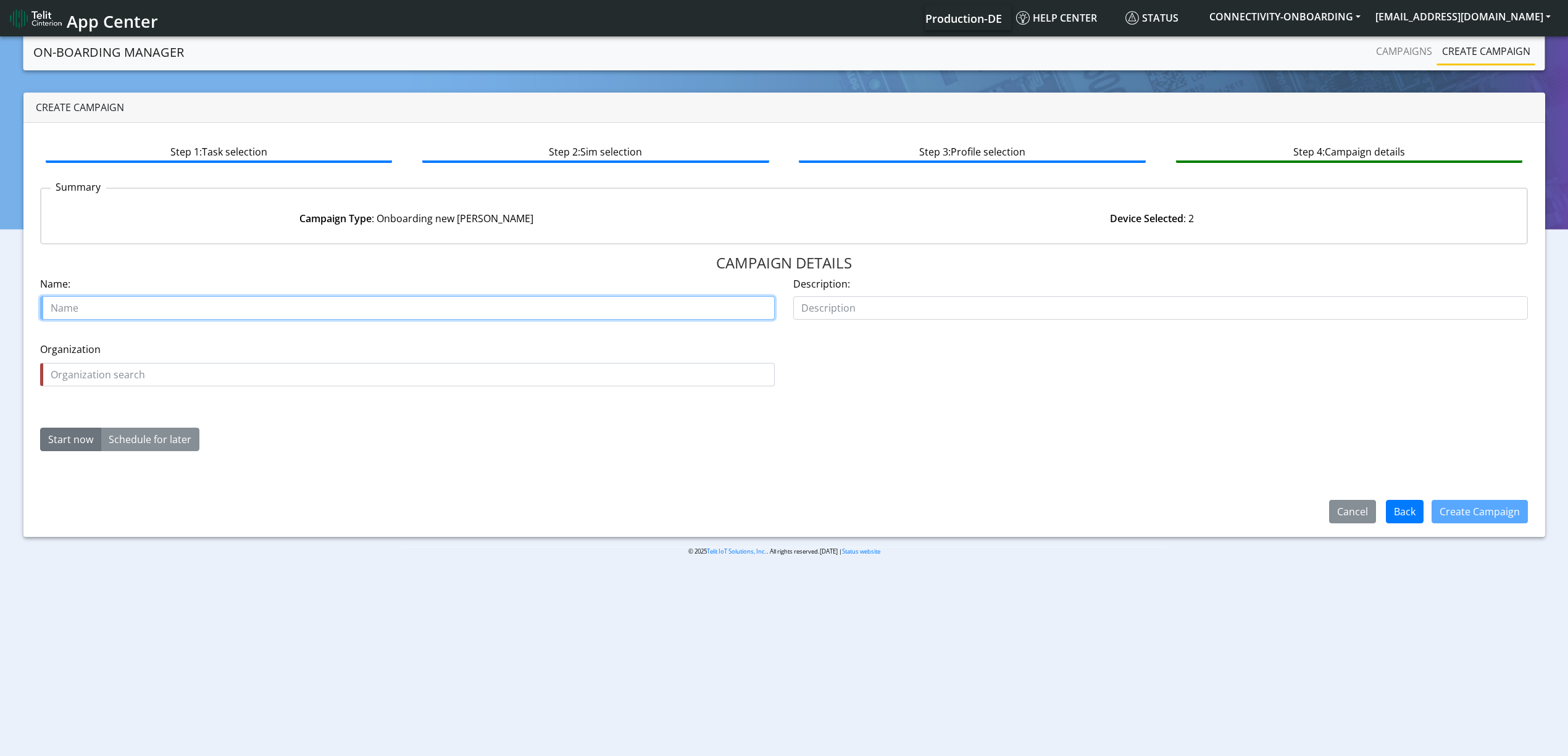
paste input "METEOMODEM"
type input "METEOMODEM strarter"
click at [201, 366] on input "text" at bounding box center [407, 374] width 734 height 24
paste input "METEOMODEM"
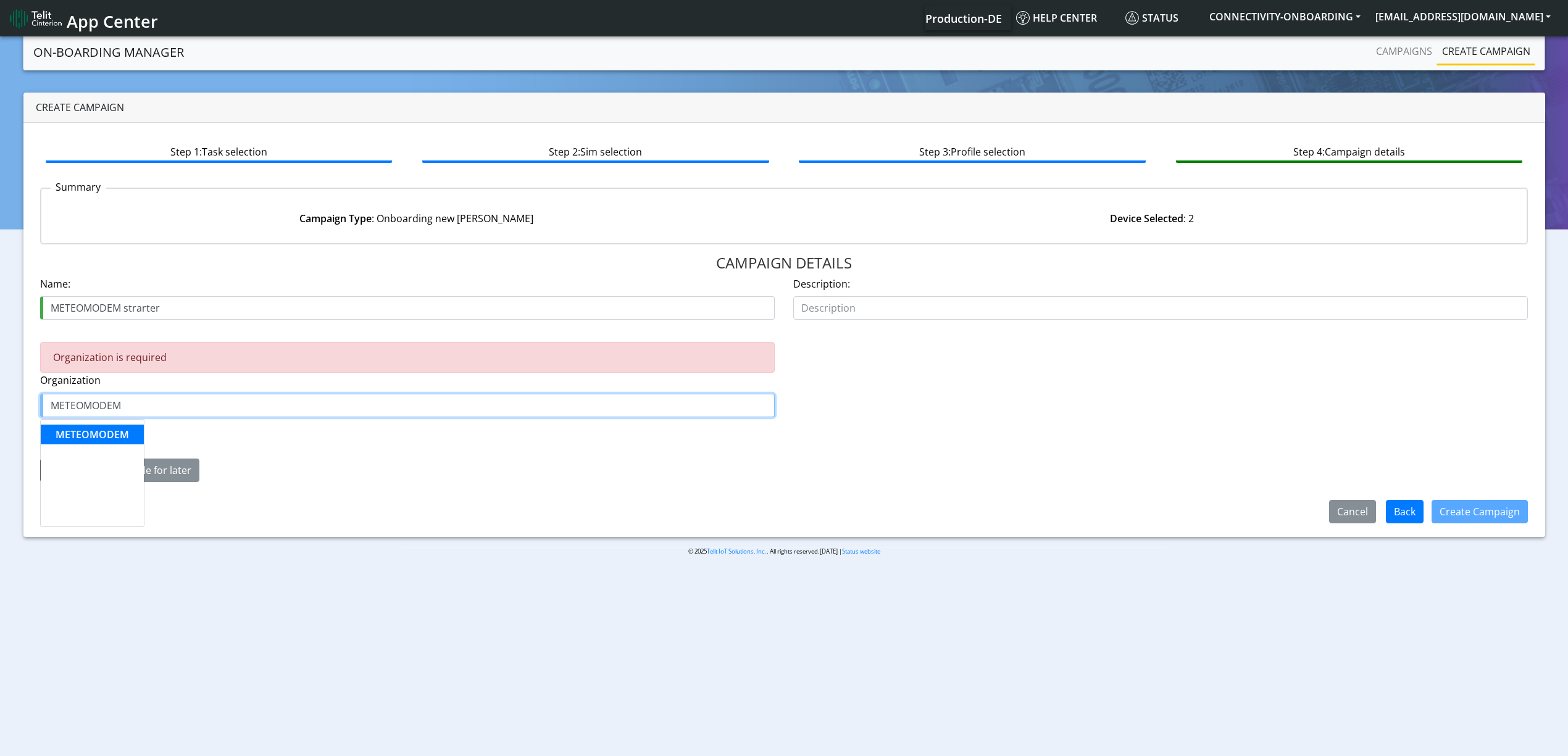
click at [107, 438] on span "METEOMODEM" at bounding box center [92, 434] width 74 height 14
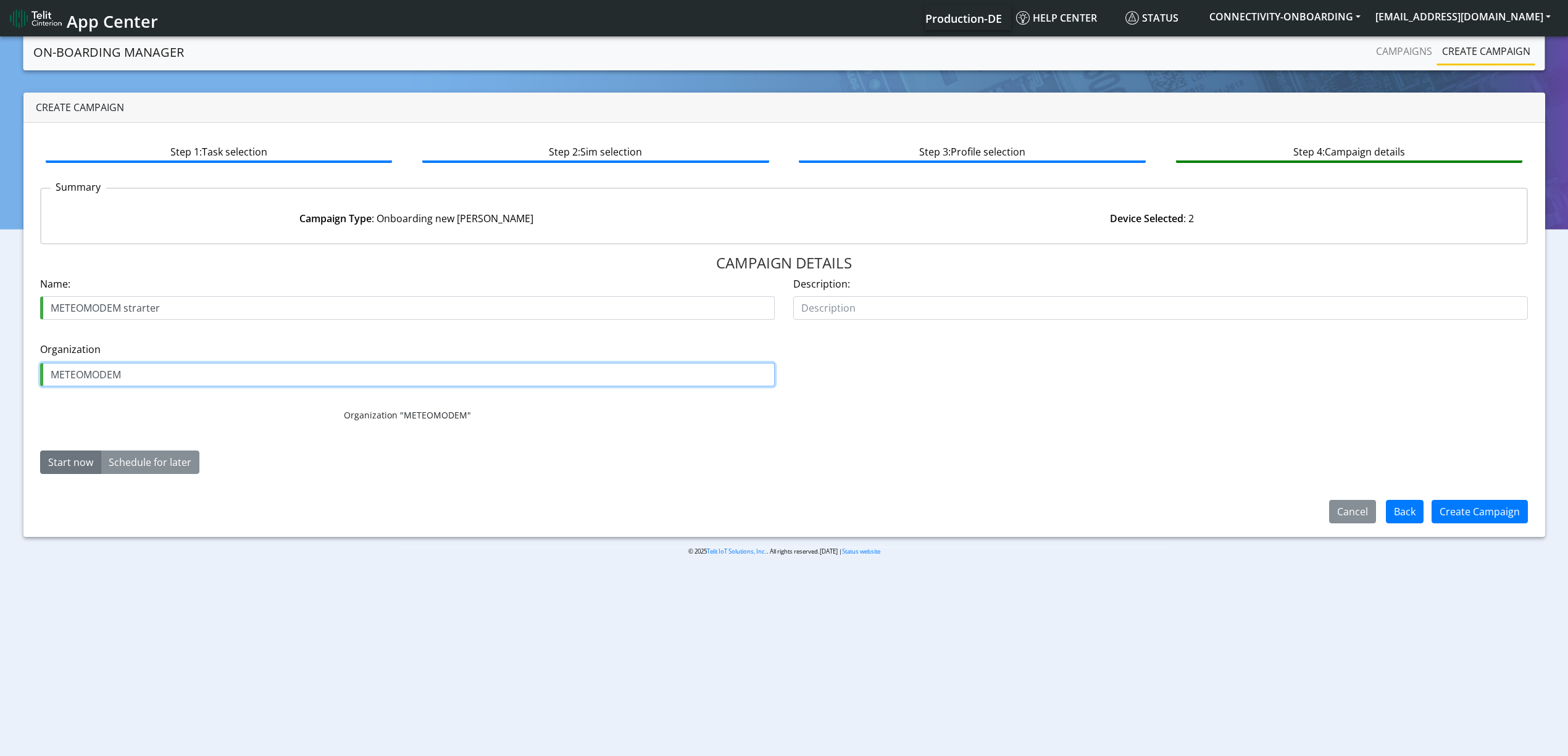
type input "METEOMODEM"
click at [1492, 524] on div "Create Campaign" at bounding box center [1480, 512] width 112 height 32
click at [1466, 511] on button "Create Campaign" at bounding box center [1480, 511] width 97 height 24
